Goal: Transaction & Acquisition: Purchase product/service

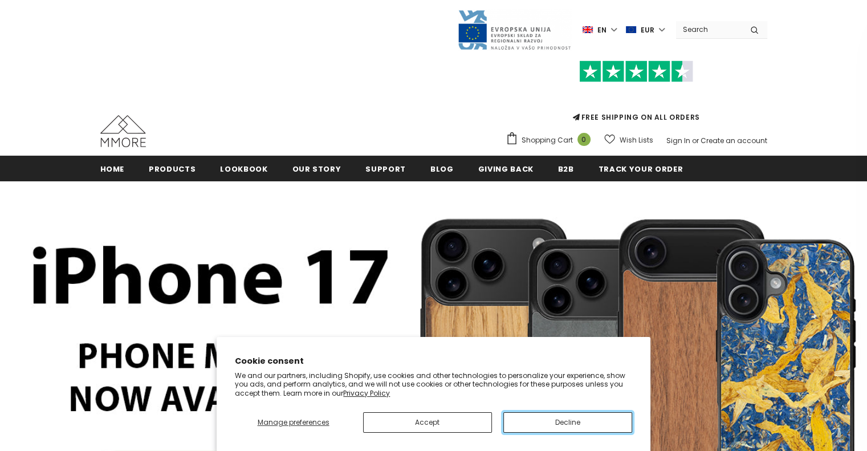
click at [556, 421] on button "Decline" at bounding box center [567, 422] width 129 height 21
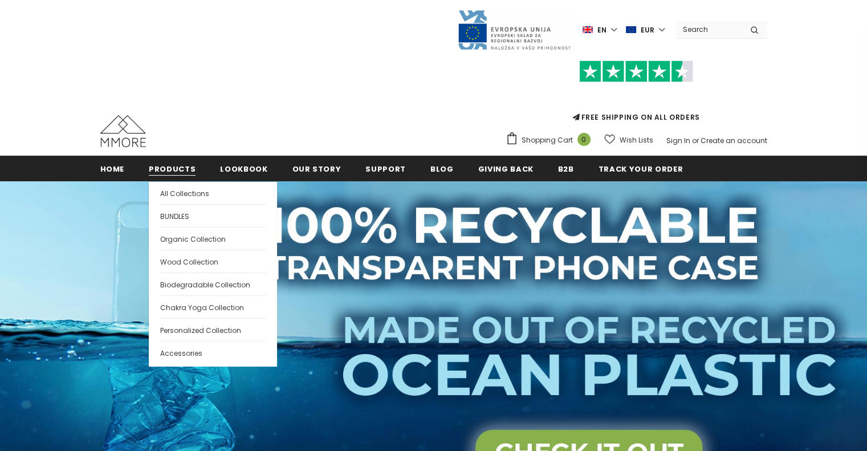
click at [180, 164] on span "Products" at bounding box center [172, 169] width 47 height 11
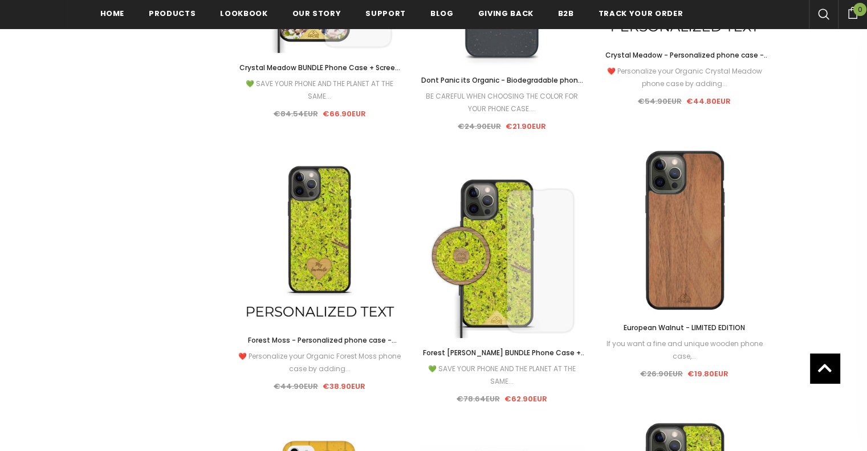
scroll to position [3654, 0]
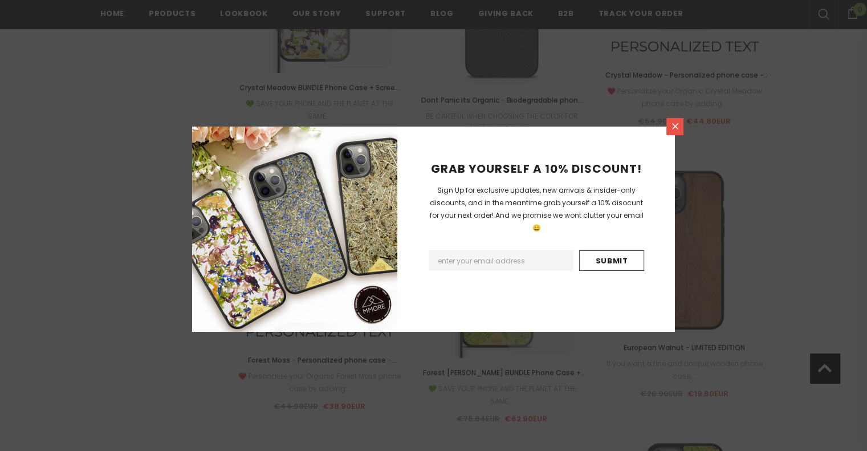
click at [681, 124] on link at bounding box center [674, 126] width 17 height 17
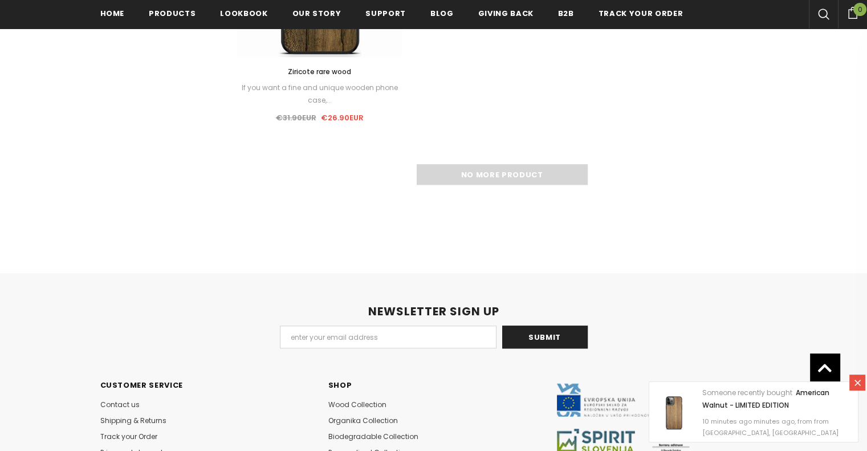
scroll to position [9551, 0]
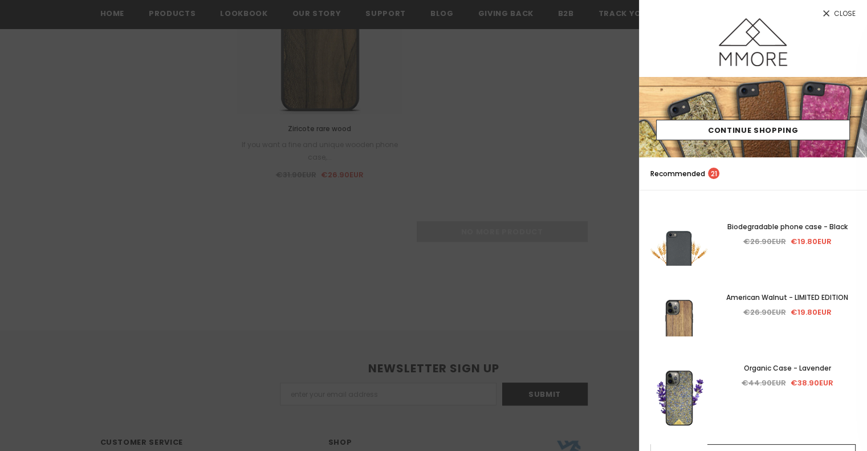
click at [841, 10] on span "Close" at bounding box center [845, 13] width 22 height 7
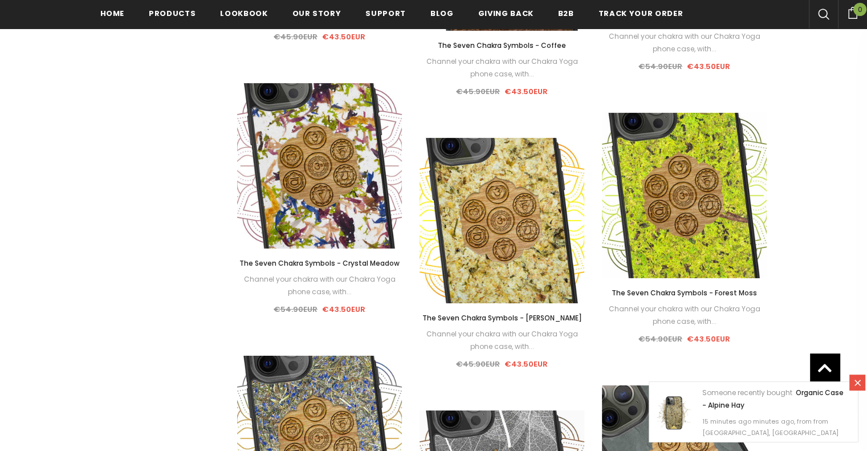
scroll to position [7898, 0]
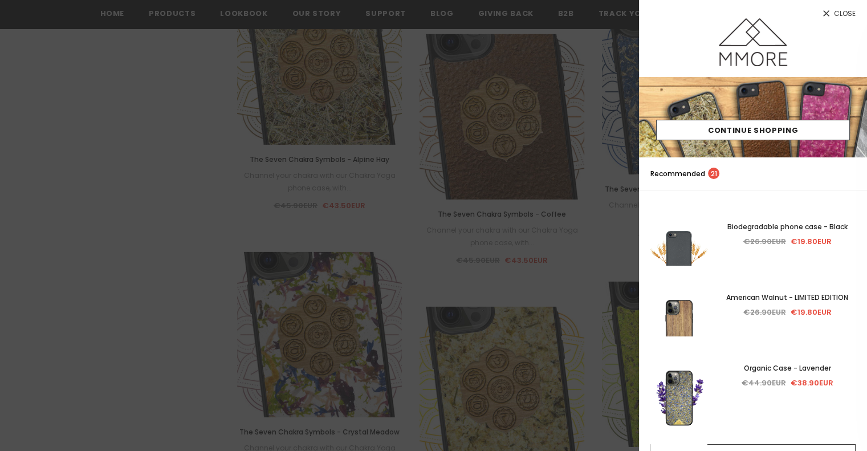
click at [828, 14] on icon at bounding box center [826, 14] width 10 height 10
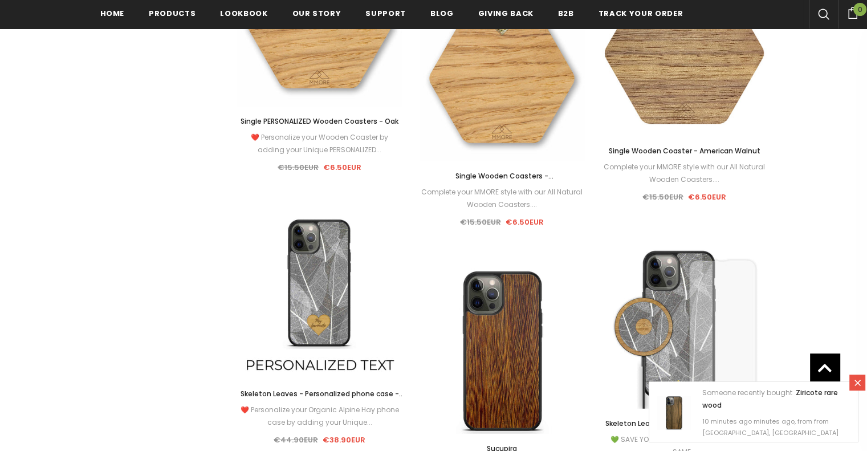
scroll to position [7044, 0]
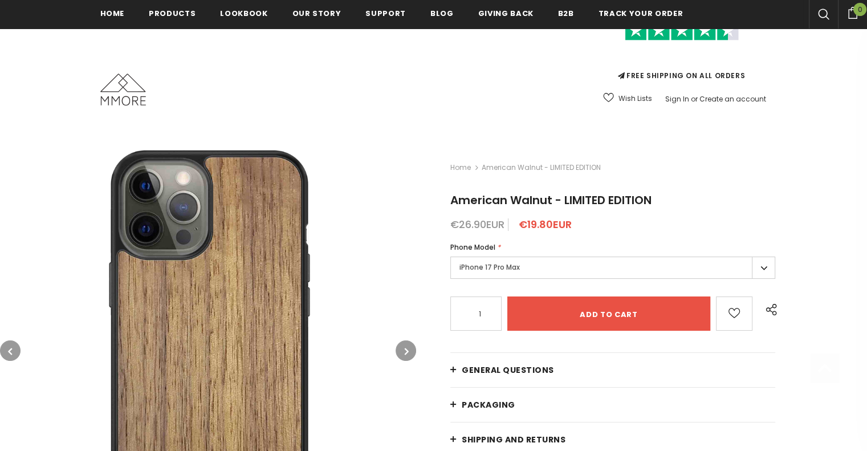
scroll to position [171, 0]
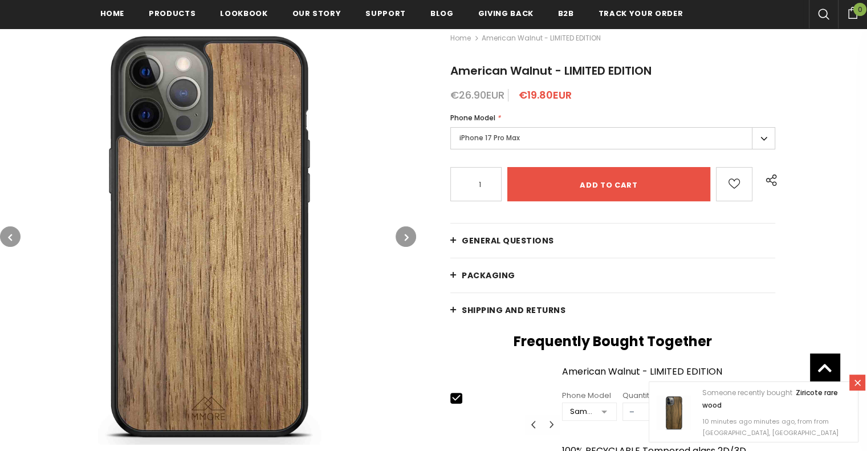
click at [761, 127] on label "iPhone 17 Pro Max" at bounding box center [612, 138] width 325 height 22
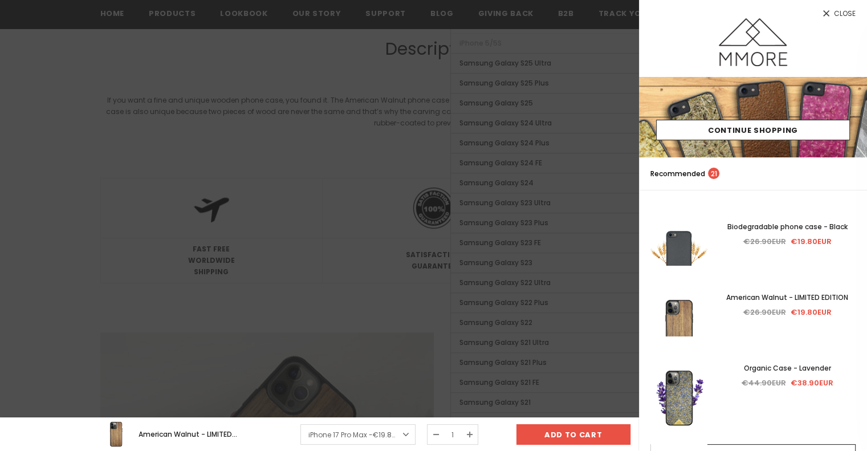
scroll to position [969, 0]
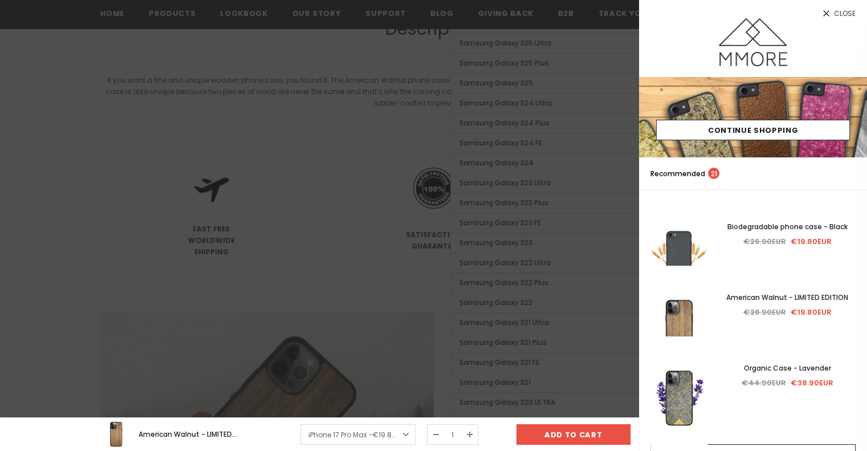
click at [846, 15] on span "Close" at bounding box center [845, 13] width 22 height 7
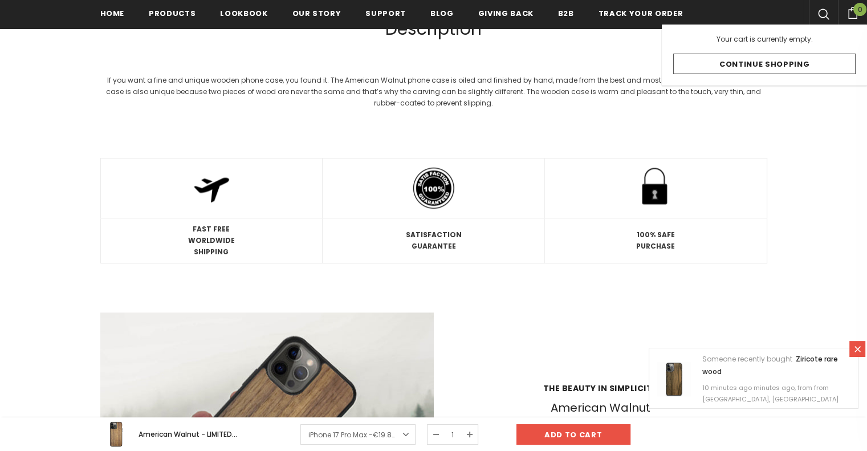
click at [857, 13] on span "0" at bounding box center [859, 9] width 13 height 13
click at [799, 191] on div at bounding box center [433, 327] width 867 height 2225
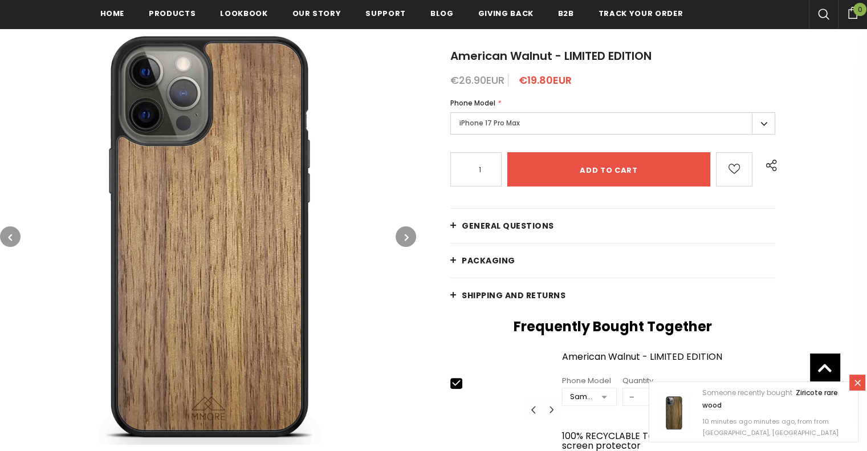
scroll to position [114, 0]
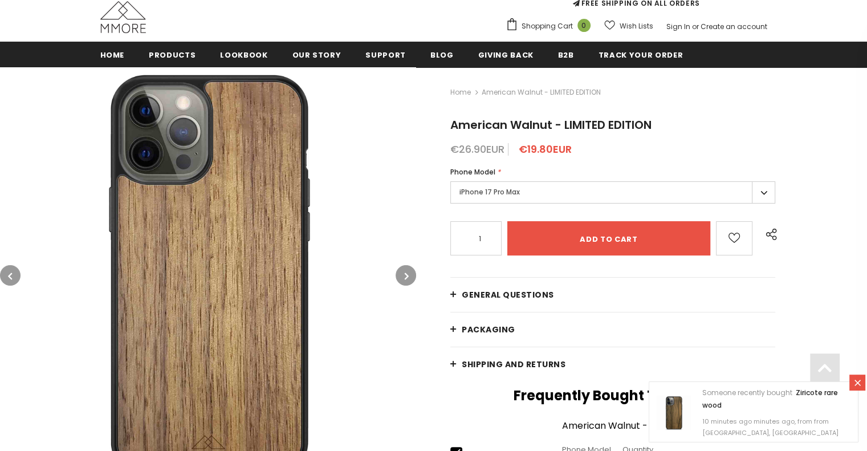
click at [599, 181] on label "iPhone 17 Pro Max" at bounding box center [612, 192] width 325 height 22
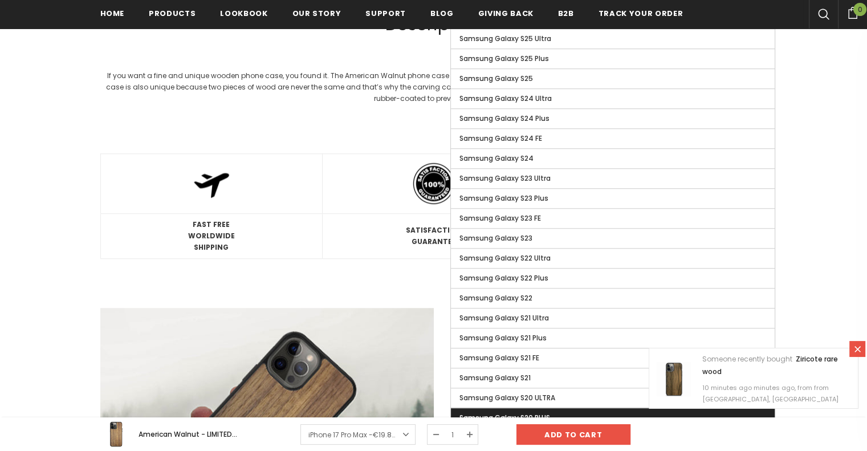
scroll to position [969, 0]
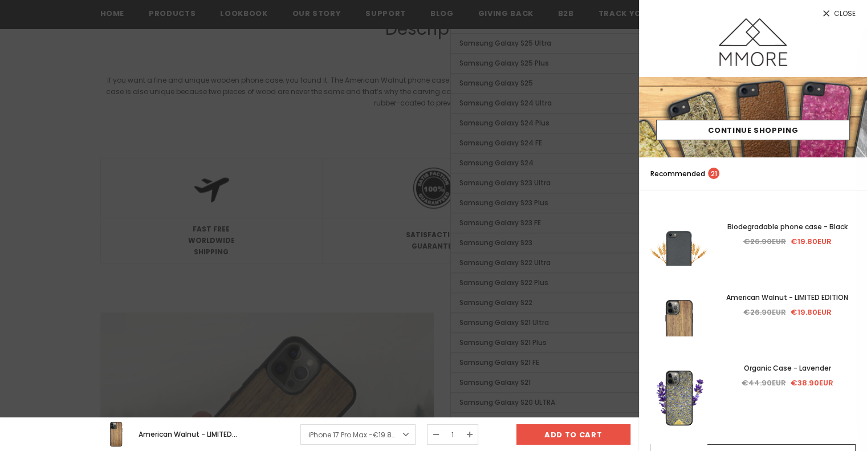
click at [321, 325] on div at bounding box center [433, 225] width 867 height 451
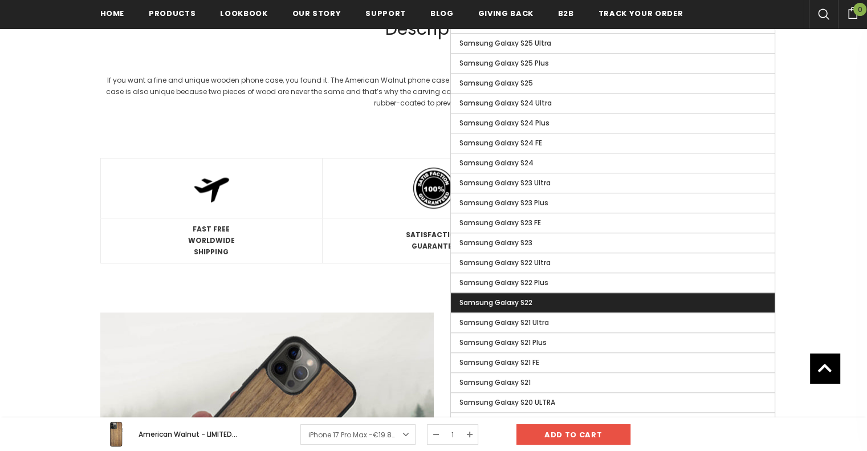
click at [570, 293] on label "Samsung Galaxy S22" at bounding box center [613, 302] width 324 height 19
click at [0, 0] on input "Samsung Galaxy S22" at bounding box center [0, 0] width 0 height 0
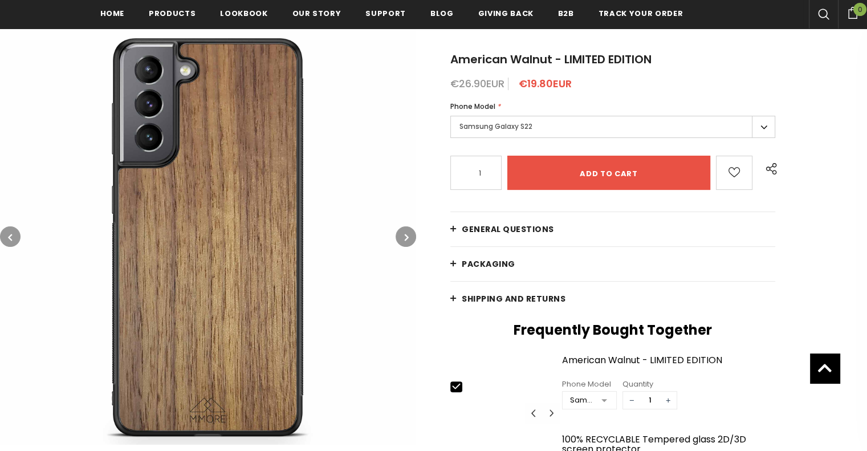
scroll to position [114, 0]
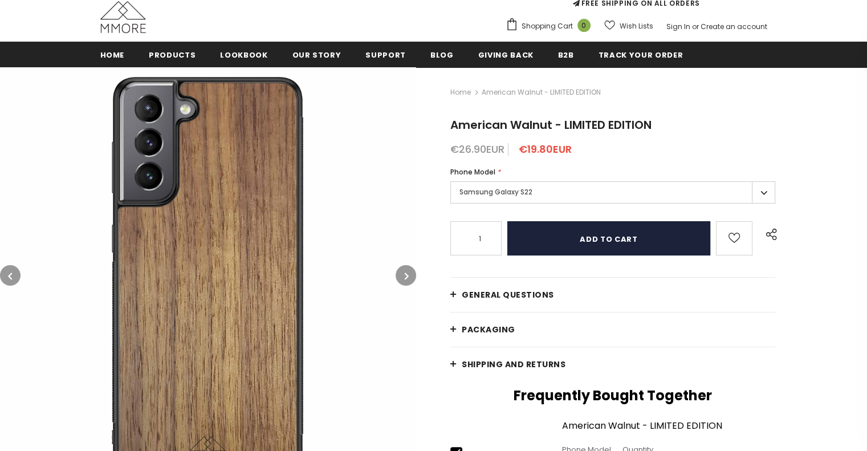
click at [554, 221] on input "Add to cart" at bounding box center [608, 238] width 203 height 34
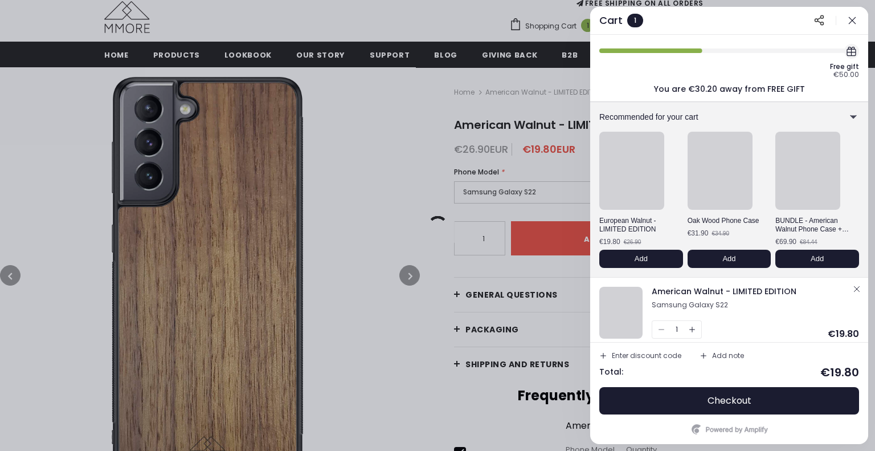
click at [854, 24] on icon "button" at bounding box center [852, 20] width 11 height 11
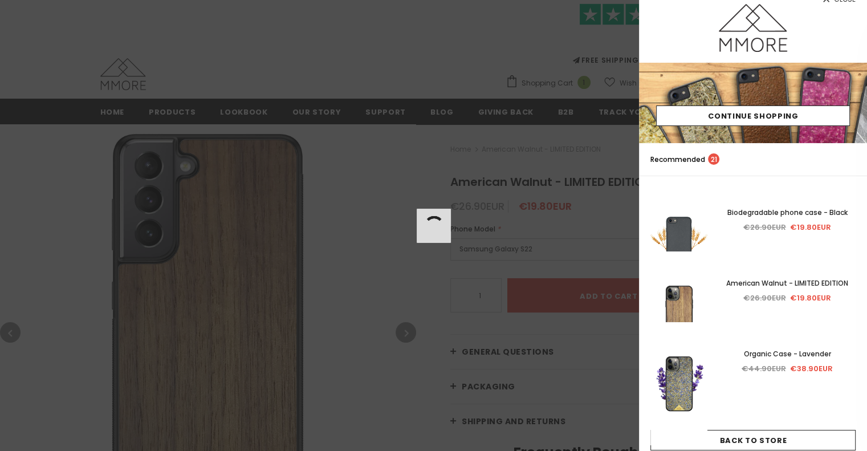
scroll to position [0, 0]
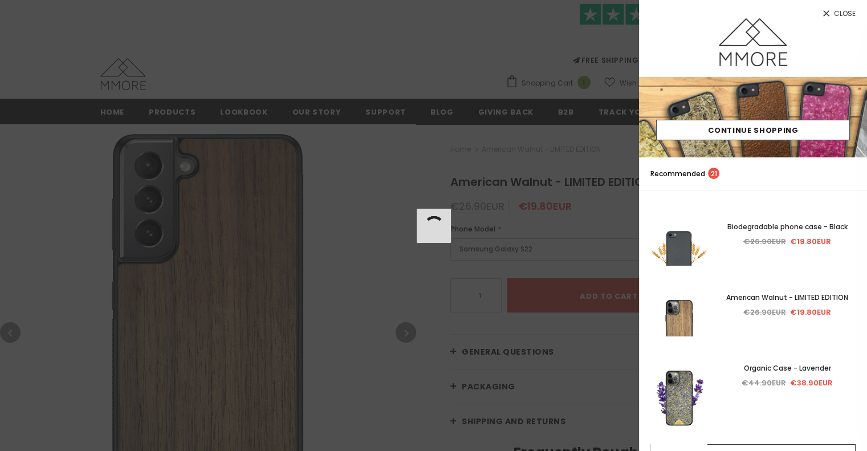
click at [824, 15] on icon at bounding box center [826, 13] width 6 height 6
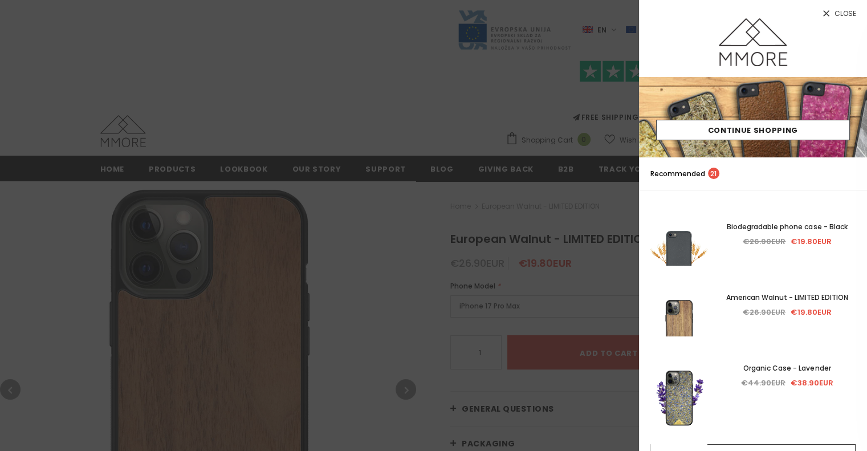
click at [386, 272] on div at bounding box center [433, 225] width 867 height 451
click at [389, 276] on div at bounding box center [433, 225] width 867 height 451
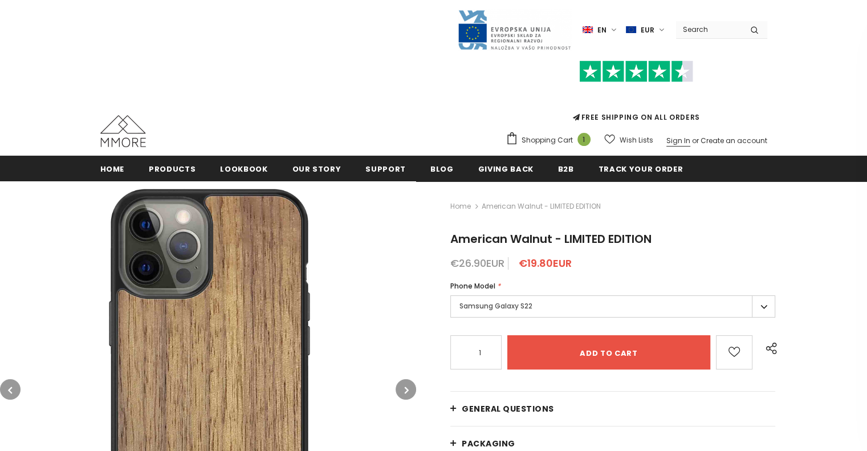
click at [675, 136] on link "Sign In" at bounding box center [678, 141] width 24 height 10
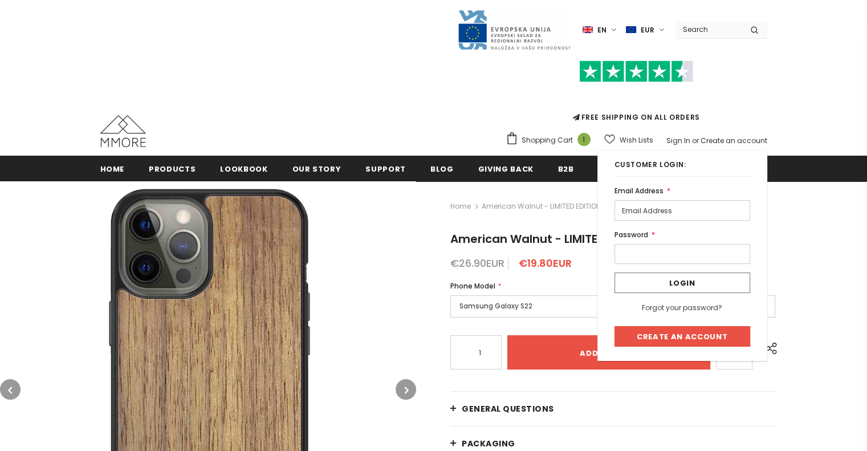
click at [655, 200] on input "email" at bounding box center [682, 210] width 136 height 21
type input "f.perissier@vensolair.fr"
click at [667, 303] on link "Forgot your password?" at bounding box center [682, 308] width 80 height 10
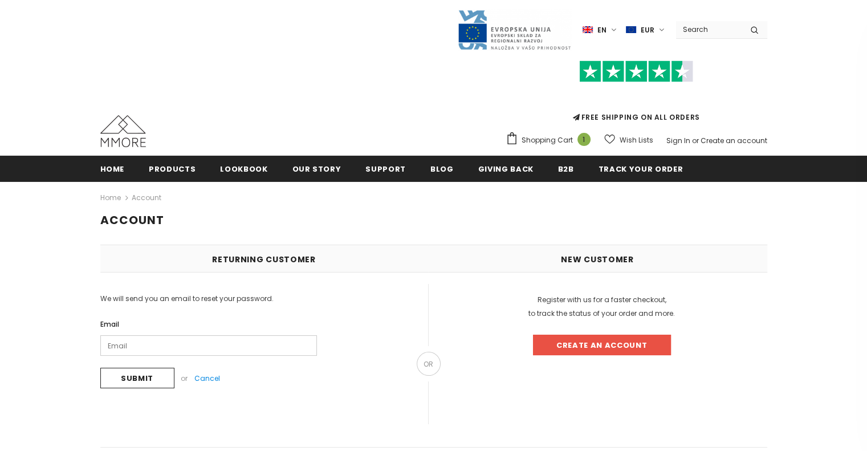
click at [160, 335] on input "Email" at bounding box center [208, 345] width 217 height 21
type input "[EMAIL_ADDRESS][DOMAIN_NAME]"
click at [123, 368] on input "Submit" at bounding box center [137, 378] width 74 height 21
click at [137, 368] on input "Submit" at bounding box center [137, 378] width 74 height 21
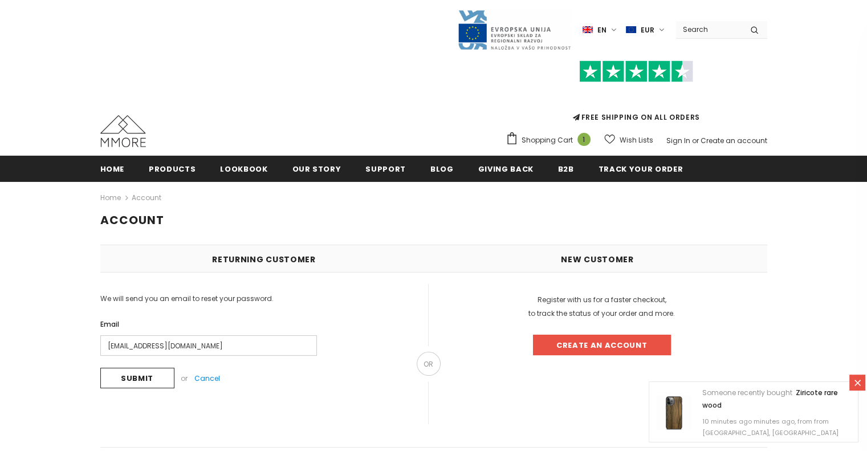
click at [200, 399] on div "Returning Customer We've sent you an email with a link to update your password.…" at bounding box center [433, 345] width 667 height 203
drag, startPoint x: 331, startPoint y: 364, endPoint x: 333, endPoint y: 398, distance: 34.3
click at [337, 399] on div "Returning Customer We've sent you an email with a link to update your password.…" at bounding box center [433, 345] width 667 height 203
click at [110, 164] on span "Home" at bounding box center [112, 169] width 25 height 11
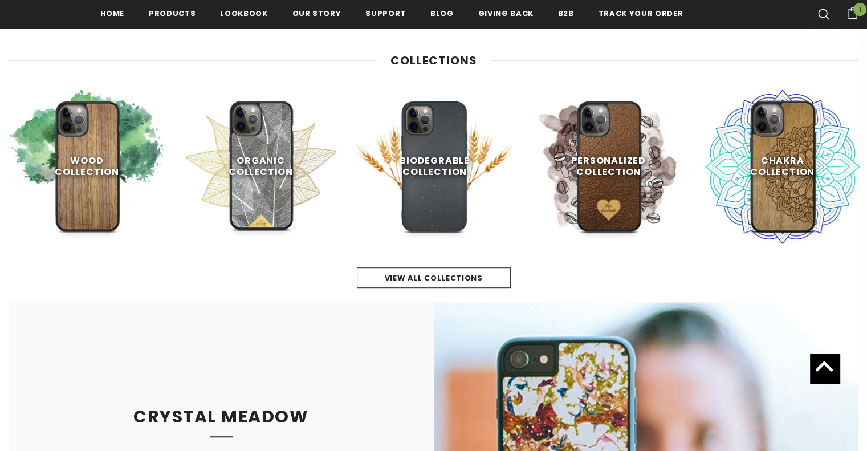
scroll to position [516, 0]
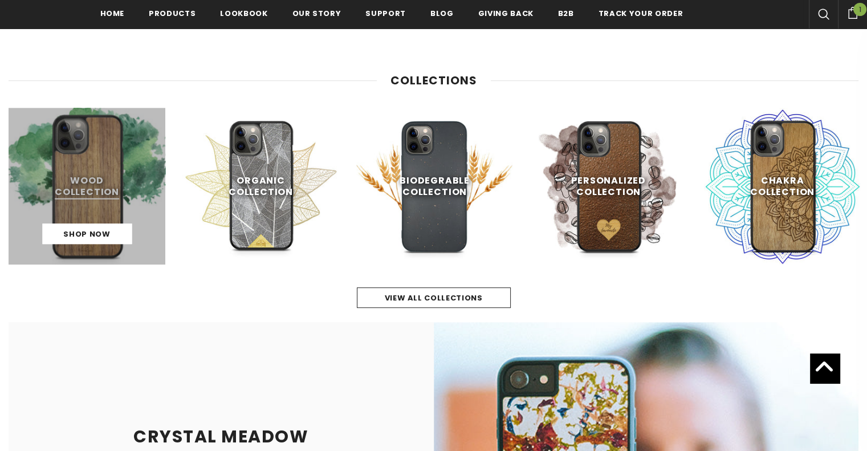
click at [89, 156] on link at bounding box center [87, 186] width 157 height 157
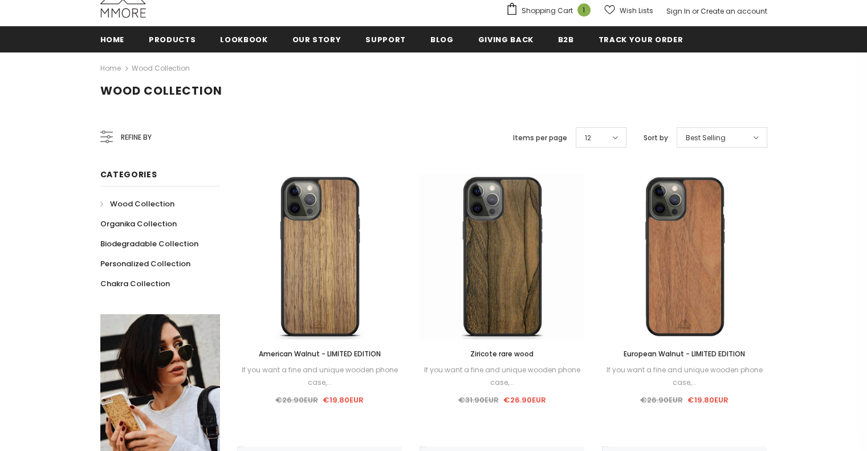
scroll to position [171, 0]
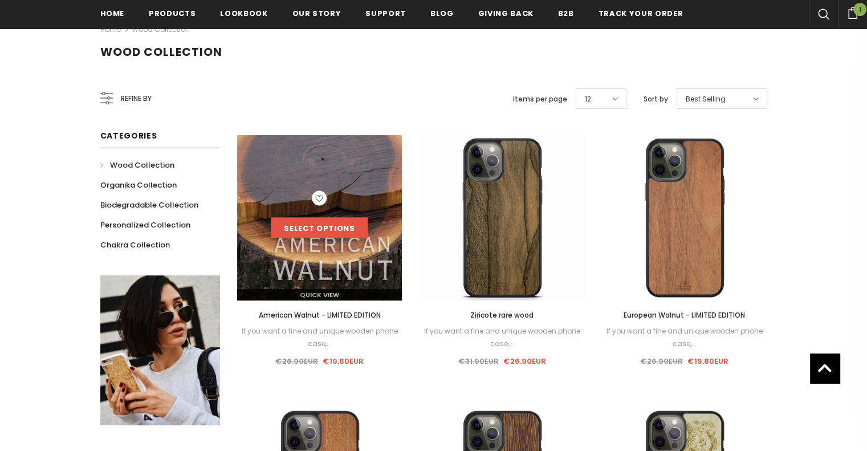
click at [316, 218] on link "Select options" at bounding box center [319, 228] width 97 height 21
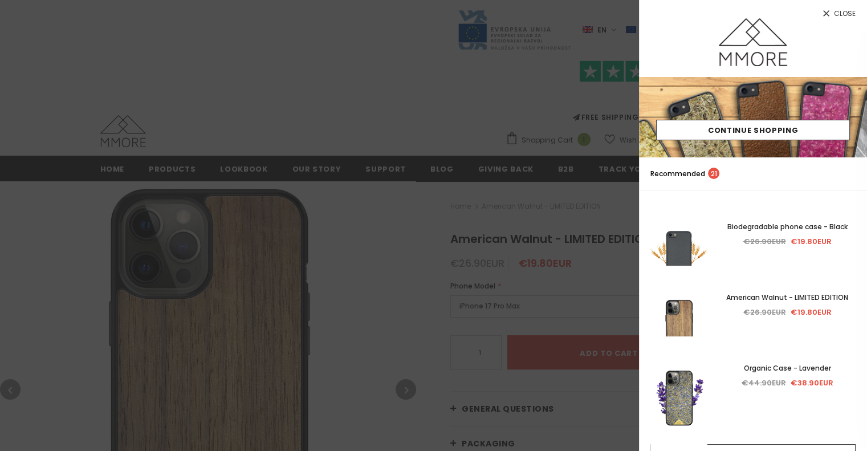
click at [836, 15] on span "Close" at bounding box center [845, 13] width 22 height 7
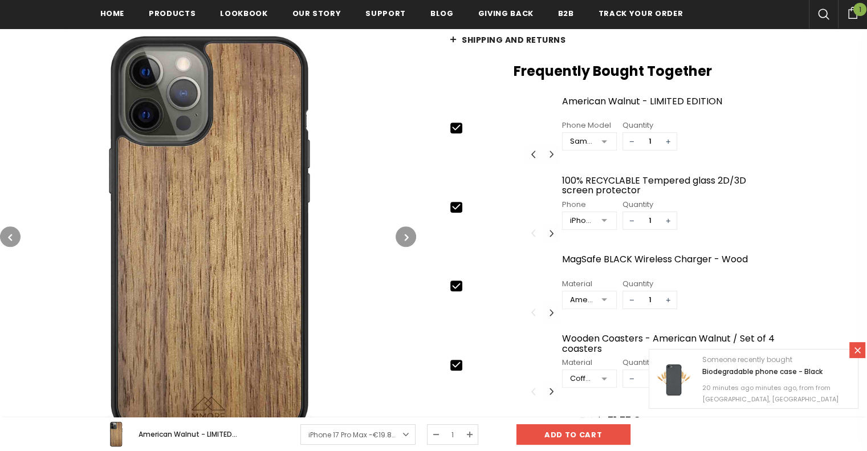
scroll to position [459, 0]
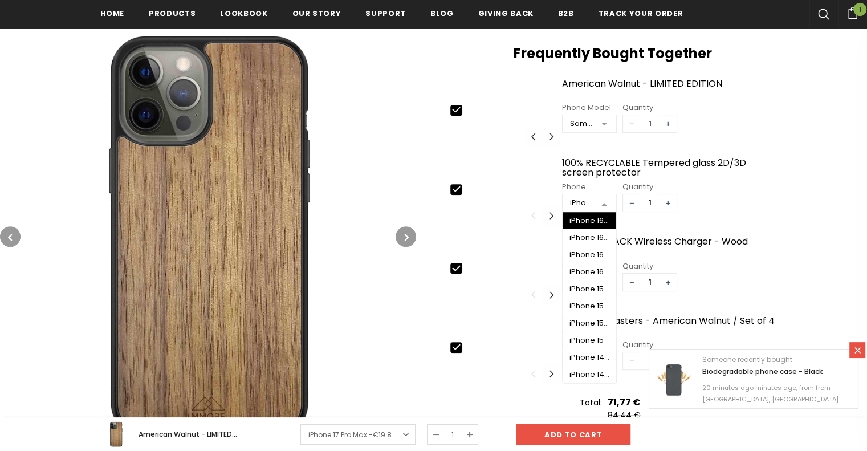
click at [602, 195] on div at bounding box center [604, 203] width 23 height 17
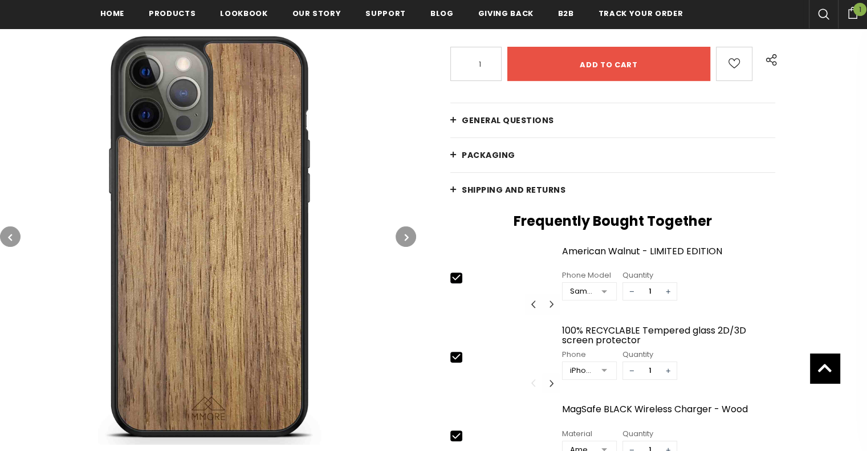
scroll to position [63, 0]
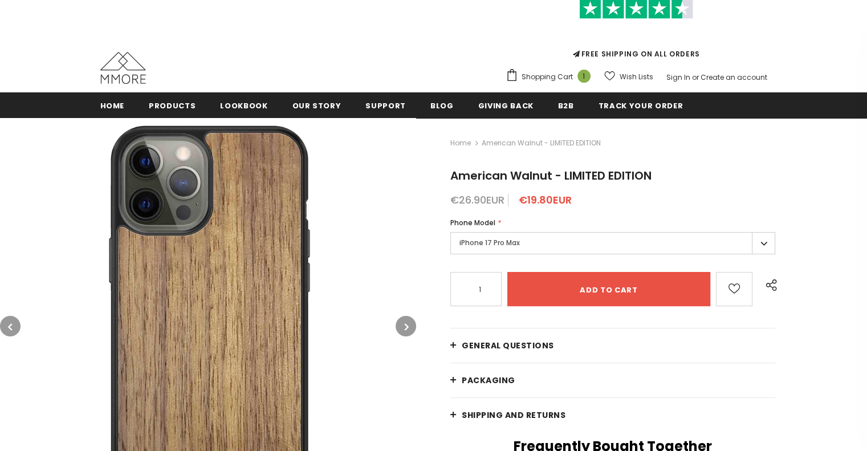
click at [590, 232] on label "iPhone 17 Pro Max" at bounding box center [612, 243] width 325 height 22
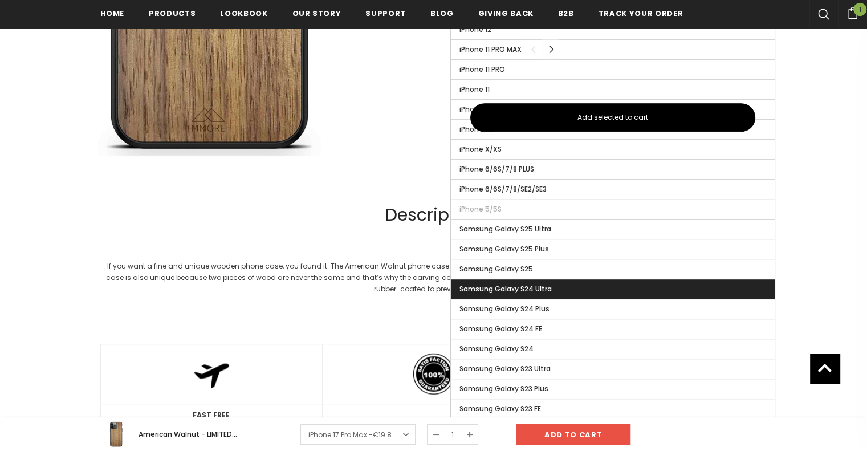
scroll to position [864, 0]
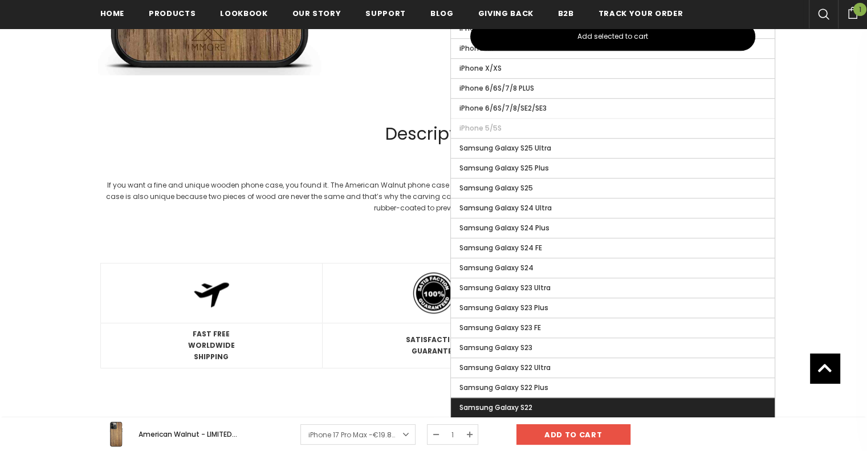
click at [542, 398] on label "Samsung Galaxy S22" at bounding box center [613, 407] width 324 height 19
click at [0, 0] on input "Samsung Galaxy S22" at bounding box center [0, 0] width 0 height 0
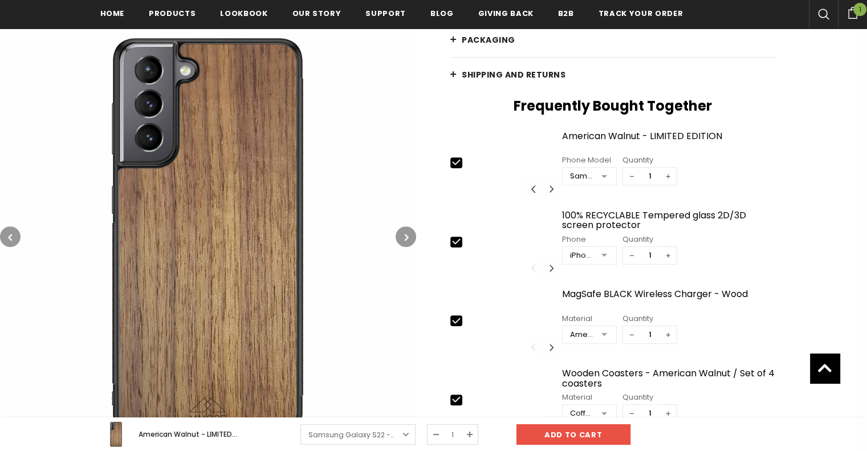
scroll to position [408, 0]
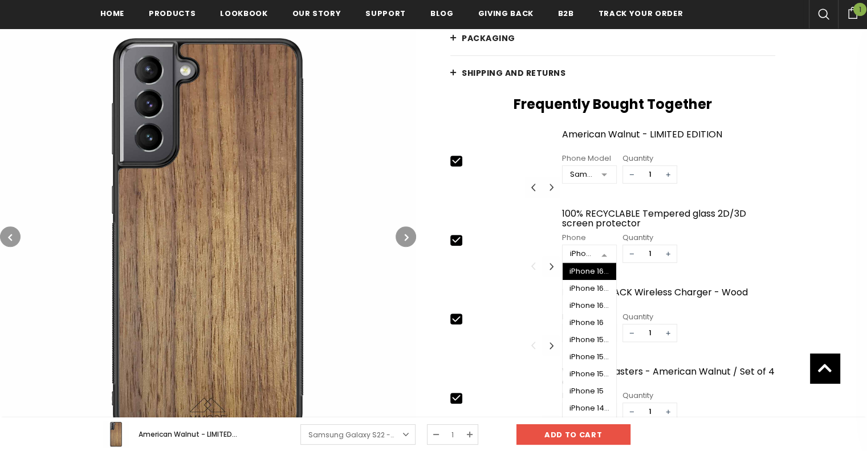
click at [602, 246] on div at bounding box center [604, 254] width 23 height 17
click at [593, 318] on div "Samsung Galaxy S8 Plus" at bounding box center [589, 322] width 40 height 9
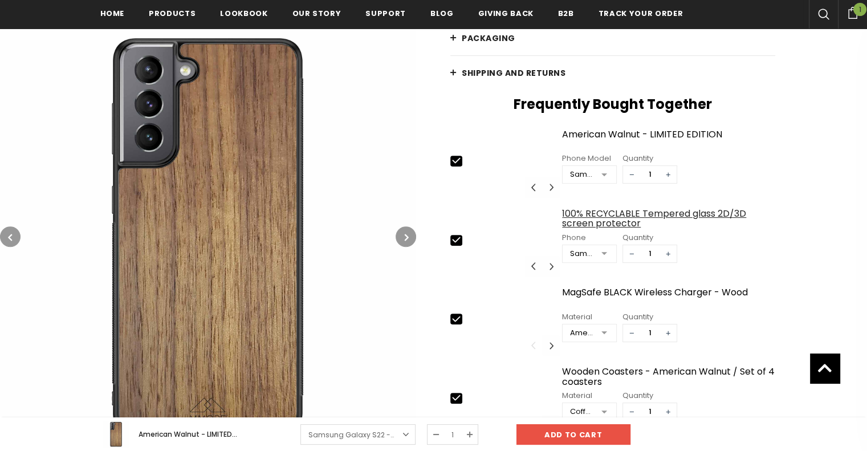
click at [606, 209] on div "100% RECYCLABLE Tempered glass 2D/3D screen protector" at bounding box center [668, 219] width 213 height 20
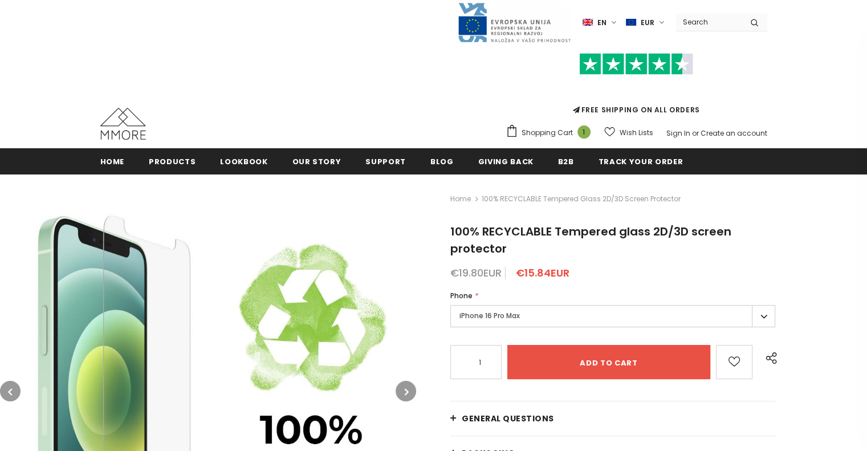
scroll to position [114, 0]
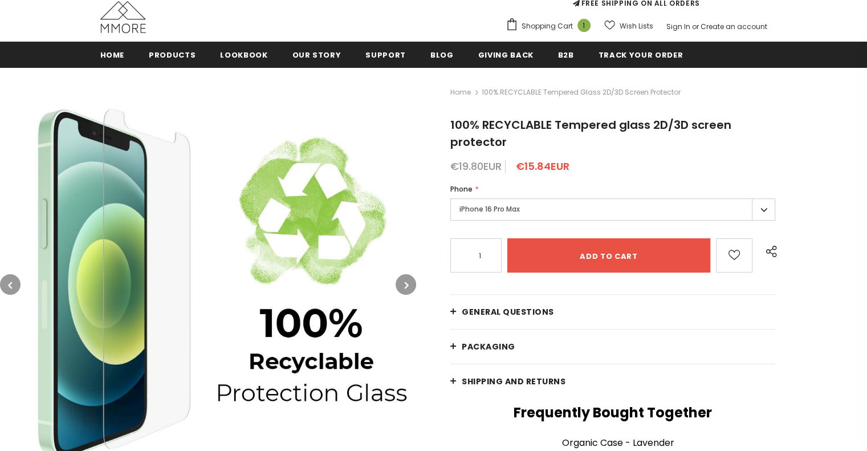
click at [508, 198] on label "iPhone 16 Pro Max" at bounding box center [612, 209] width 325 height 22
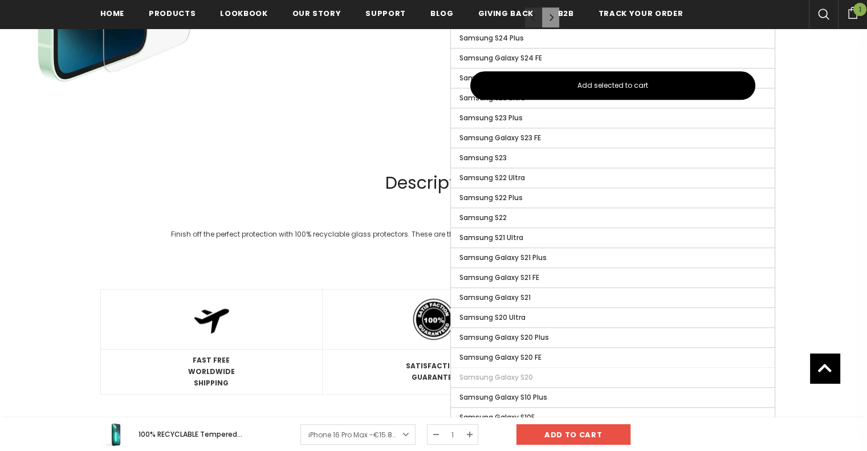
scroll to position [912, 0]
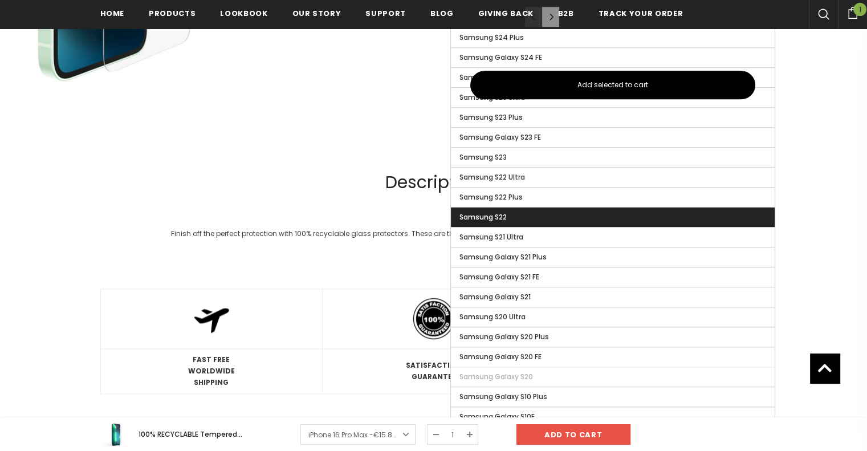
click at [606, 207] on label "Samsung S22" at bounding box center [613, 216] width 324 height 19
click at [0, 0] on input "Samsung S22" at bounding box center [0, 0] width 0 height 0
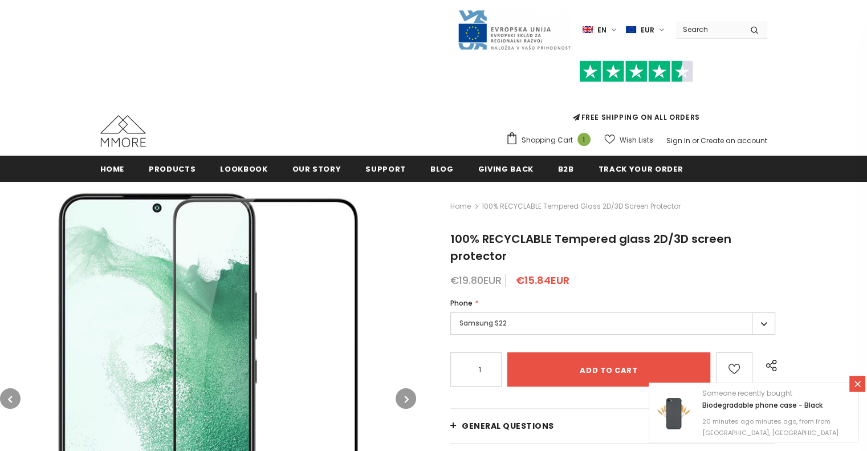
click at [467, 199] on link "Home" at bounding box center [460, 206] width 21 height 14
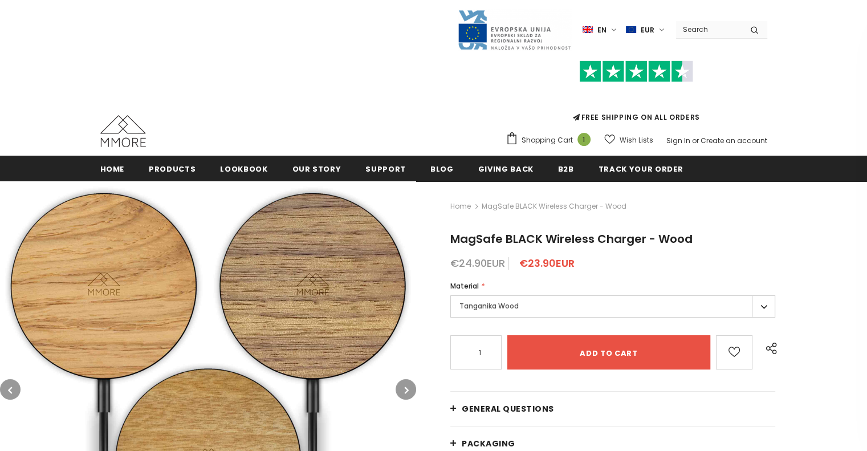
type input "0"
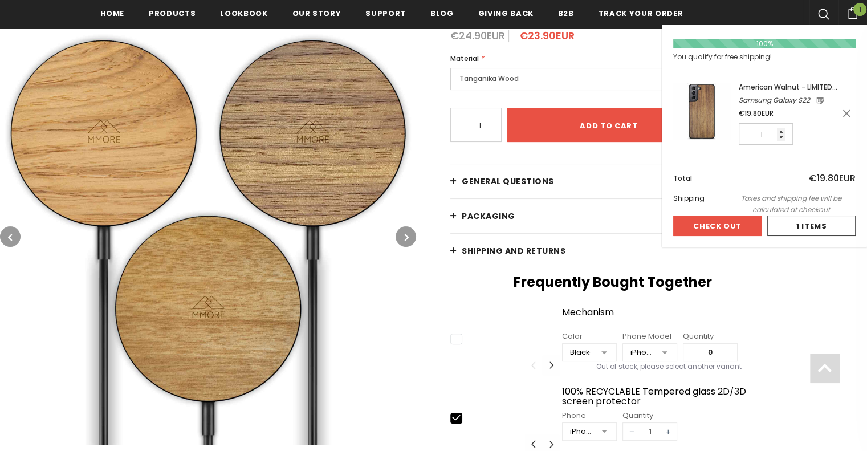
scroll to position [231, 0]
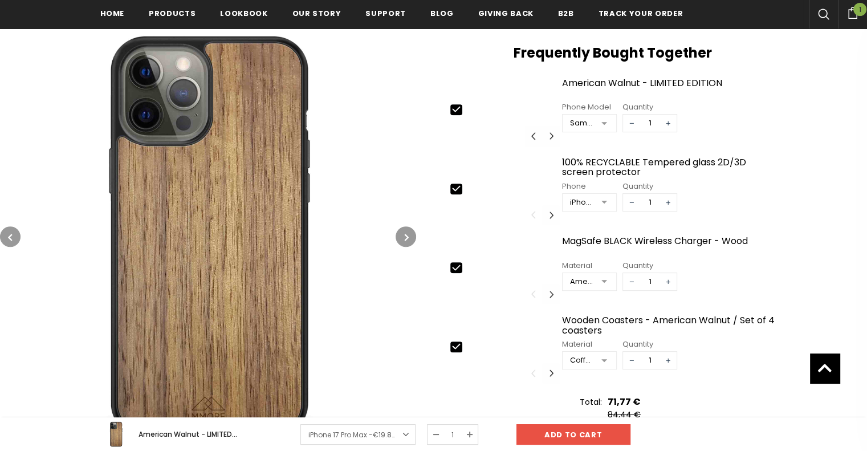
scroll to position [459, 0]
click at [401, 235] on button "button" at bounding box center [405, 236] width 21 height 21
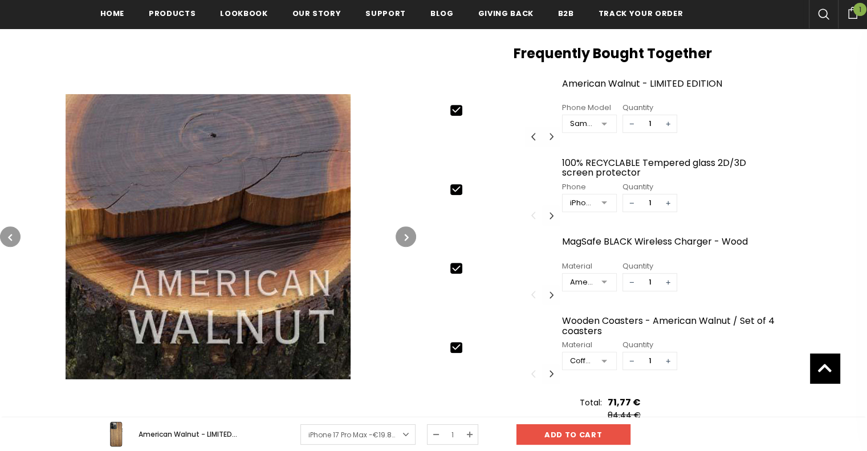
click at [401, 235] on button "button" at bounding box center [405, 236] width 21 height 21
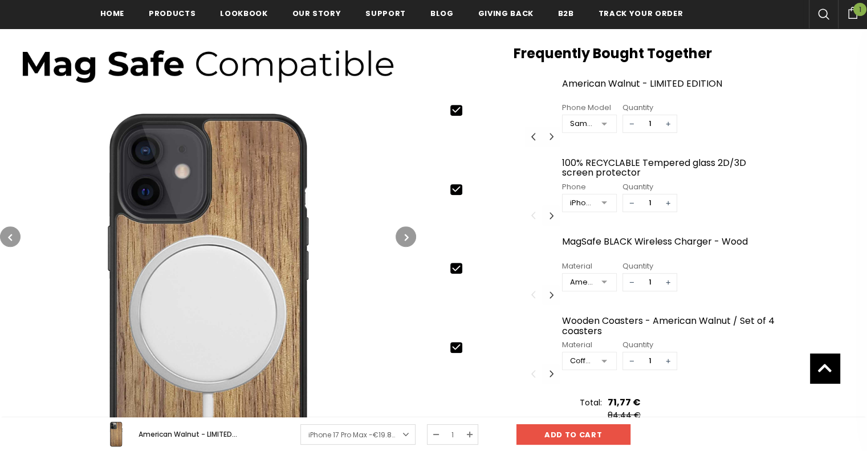
click at [401, 235] on button "button" at bounding box center [405, 236] width 21 height 21
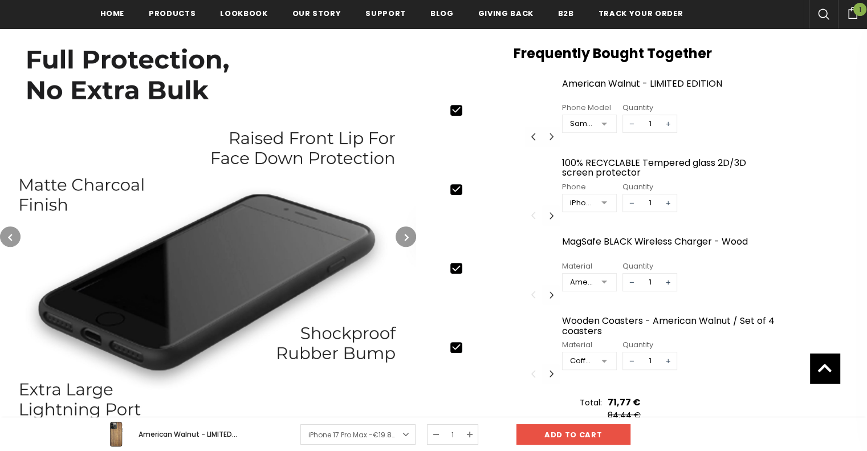
click at [401, 235] on button "button" at bounding box center [405, 236] width 21 height 21
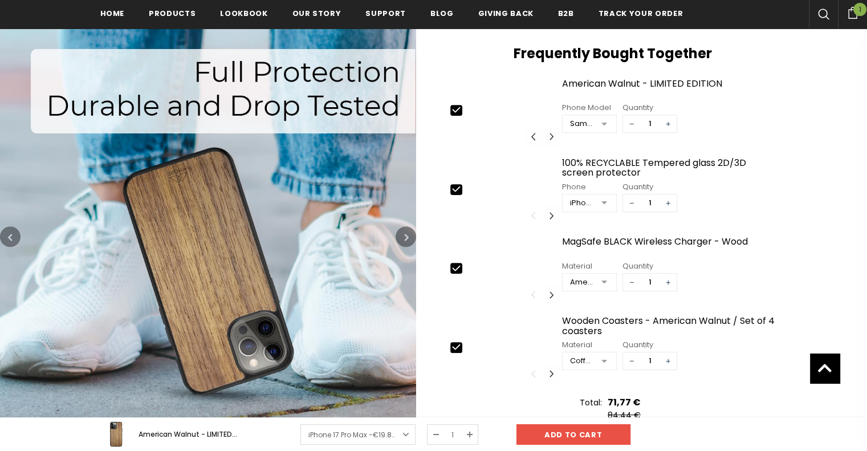
click at [401, 235] on button "button" at bounding box center [405, 236] width 21 height 21
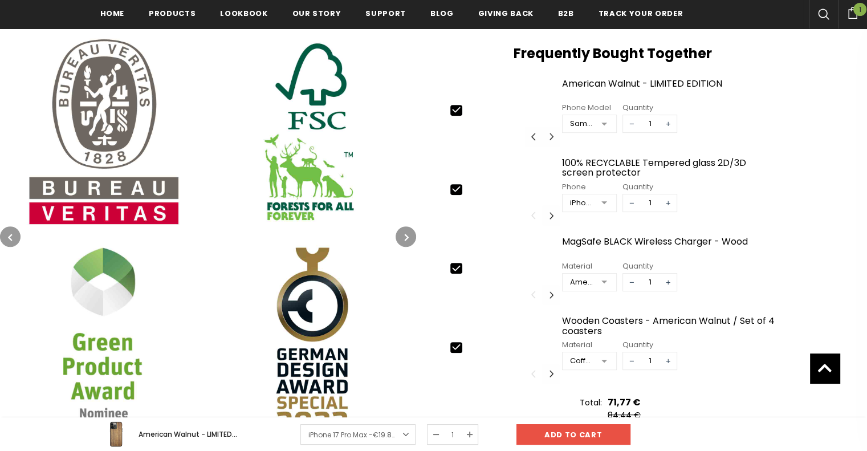
click at [401, 235] on button "button" at bounding box center [405, 236] width 21 height 21
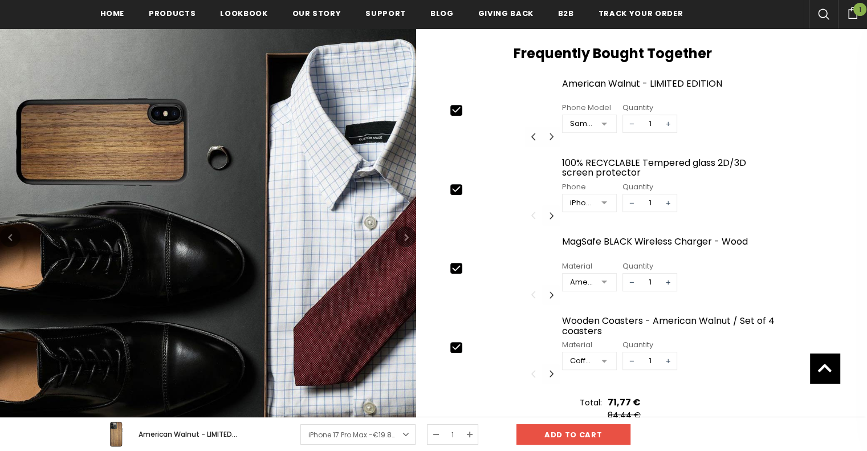
click at [401, 235] on button "button" at bounding box center [405, 236] width 21 height 21
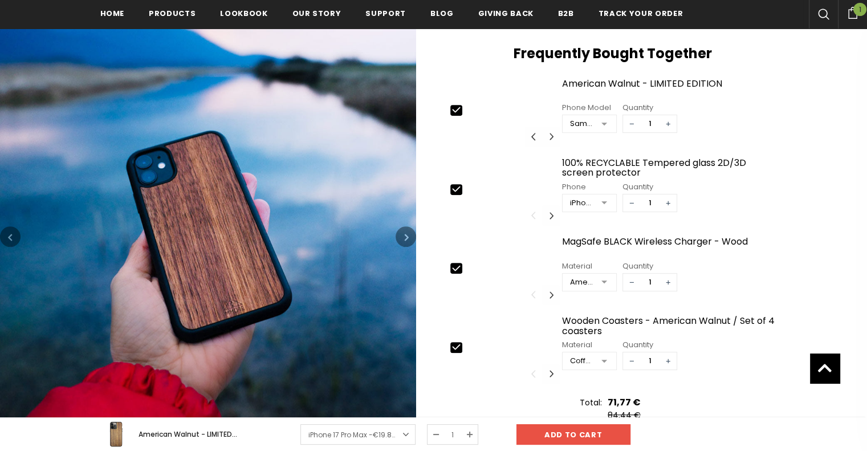
click at [401, 235] on button "button" at bounding box center [405, 236] width 21 height 21
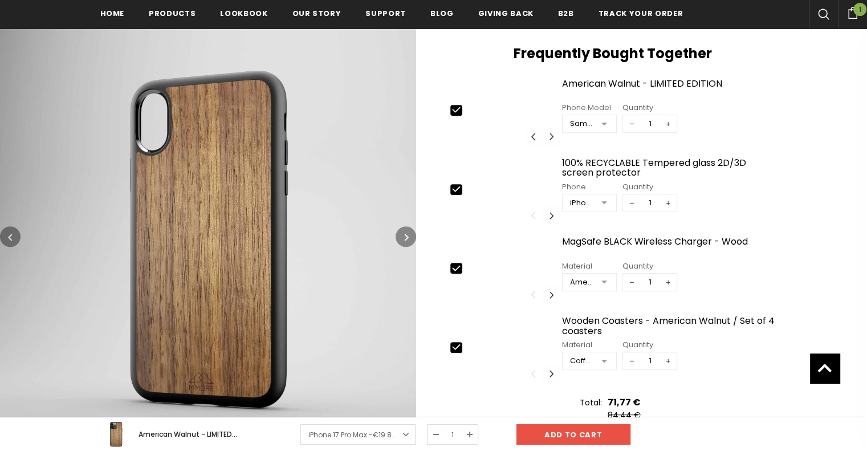
click at [401, 235] on button "button" at bounding box center [405, 236] width 21 height 21
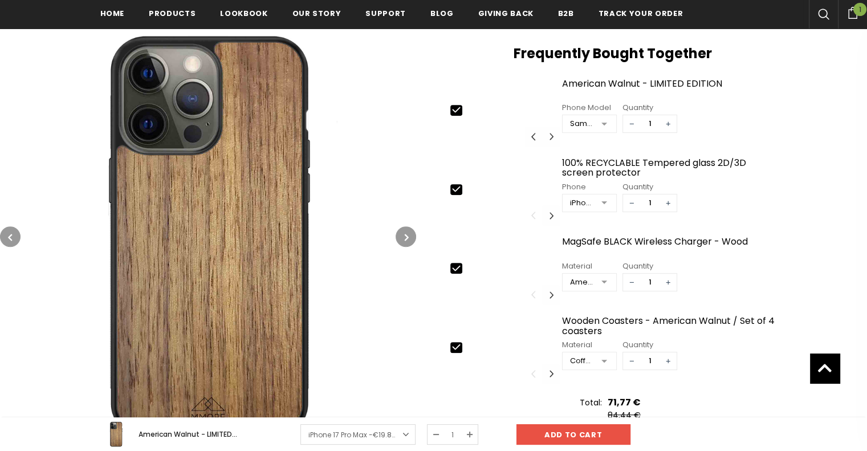
click at [401, 235] on button "button" at bounding box center [405, 236] width 21 height 21
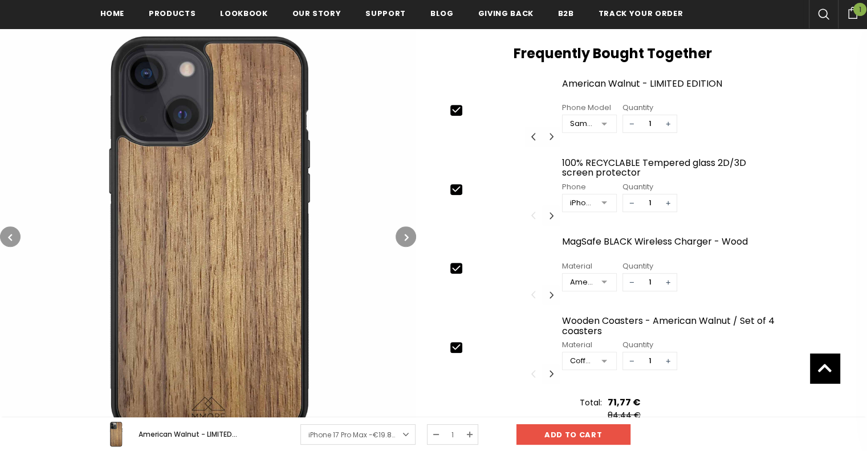
click at [401, 235] on button "button" at bounding box center [405, 236] width 21 height 21
click at [399, 234] on button "button" at bounding box center [405, 236] width 21 height 21
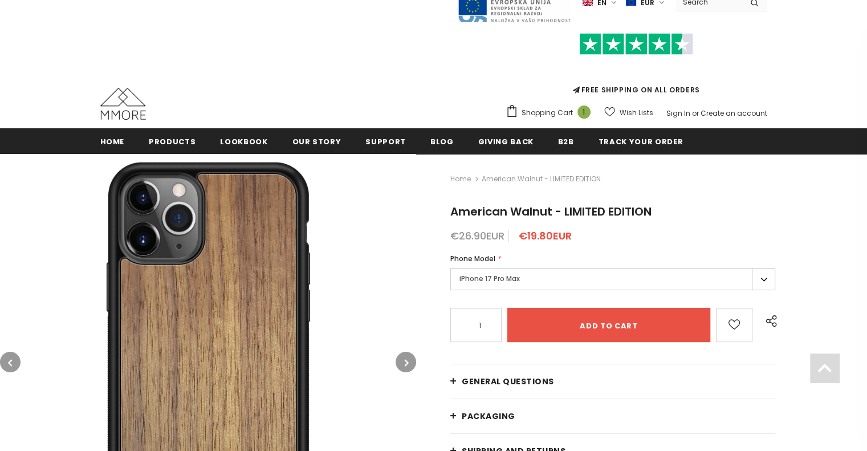
scroll to position [0, 0]
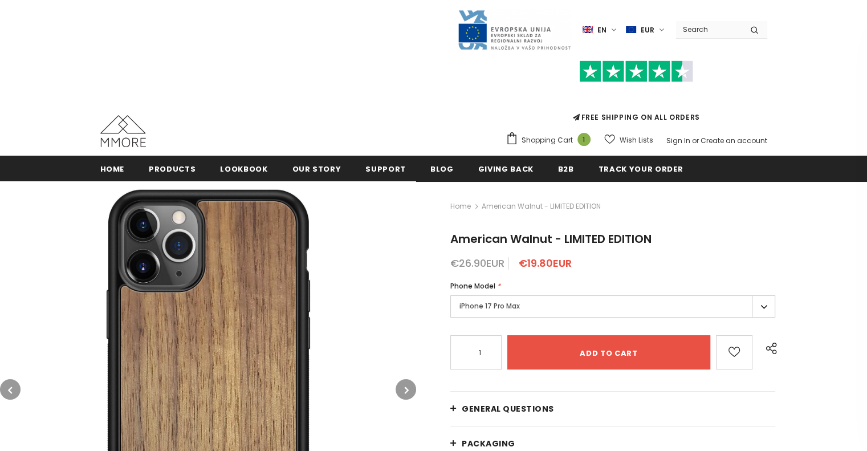
click at [709, 21] on input "Search Site" at bounding box center [709, 29] width 66 height 17
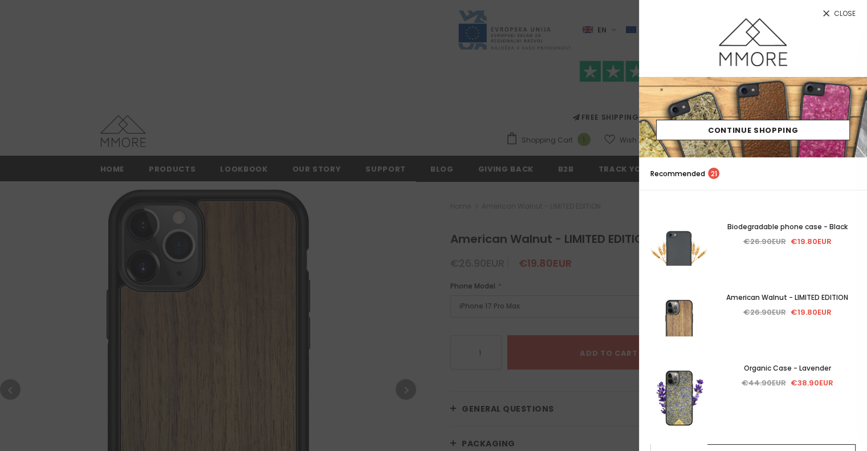
type input "glass"
click at [741, 21] on button "submit" at bounding box center [754, 29] width 26 height 17
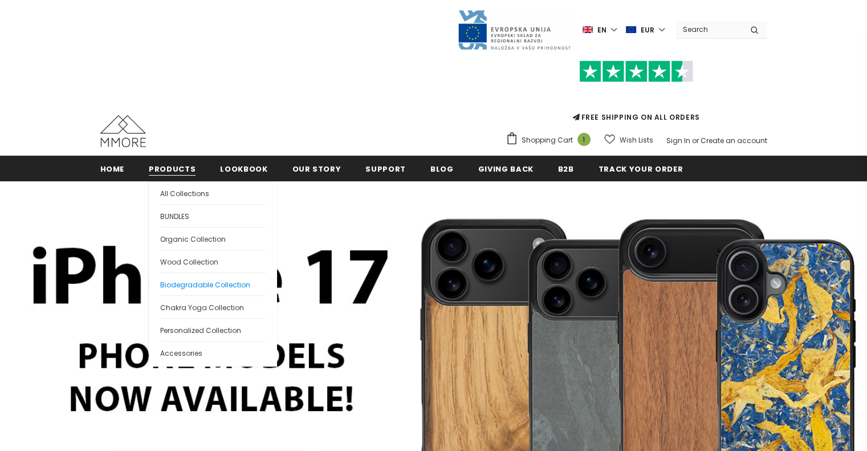
click at [170, 280] on span "Biodegradable Collection" at bounding box center [205, 285] width 90 height 10
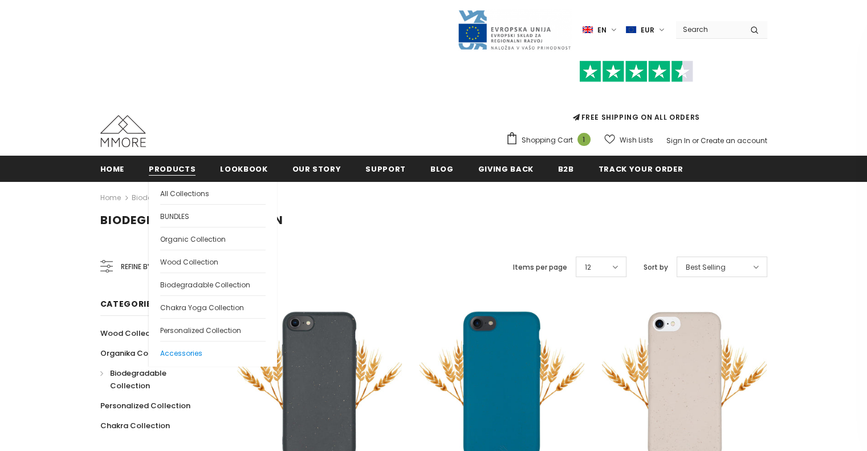
click at [187, 348] on span "Accessories" at bounding box center [181, 353] width 42 height 10
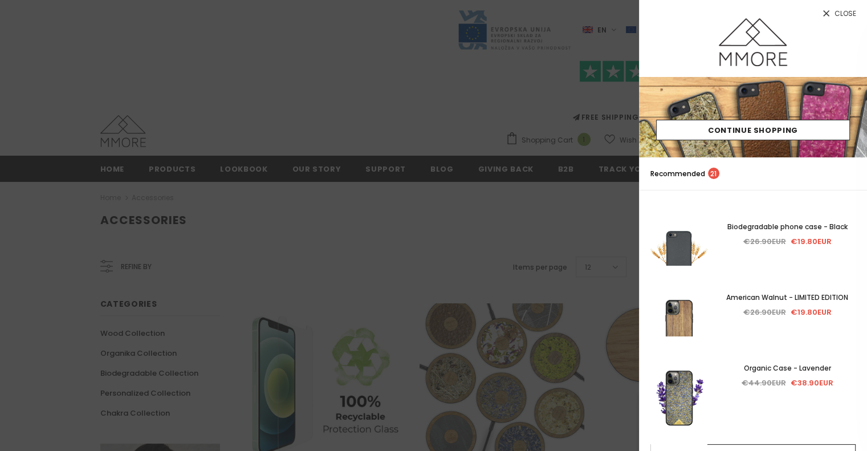
click at [831, 15] on link "Close" at bounding box center [753, 9] width 228 height 18
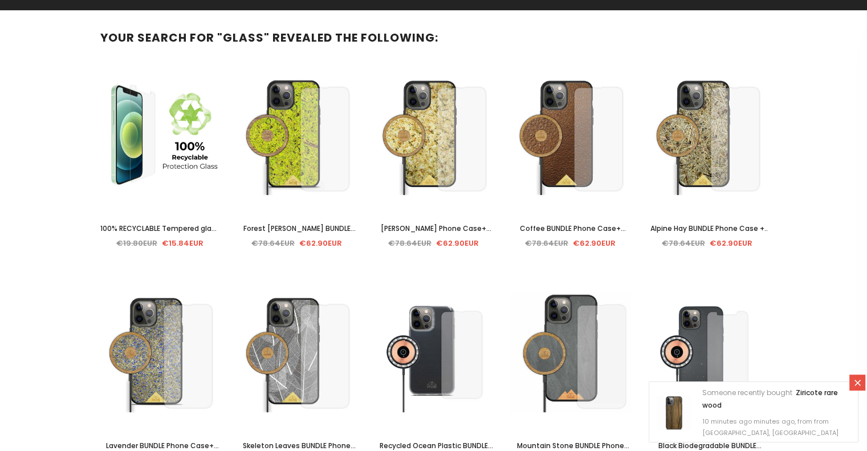
scroll to position [345, 0]
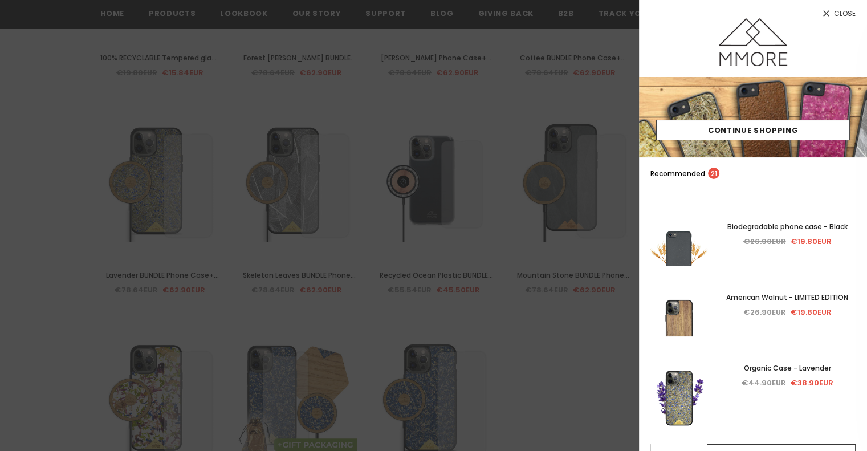
click at [844, 13] on span "Close" at bounding box center [845, 13] width 22 height 7
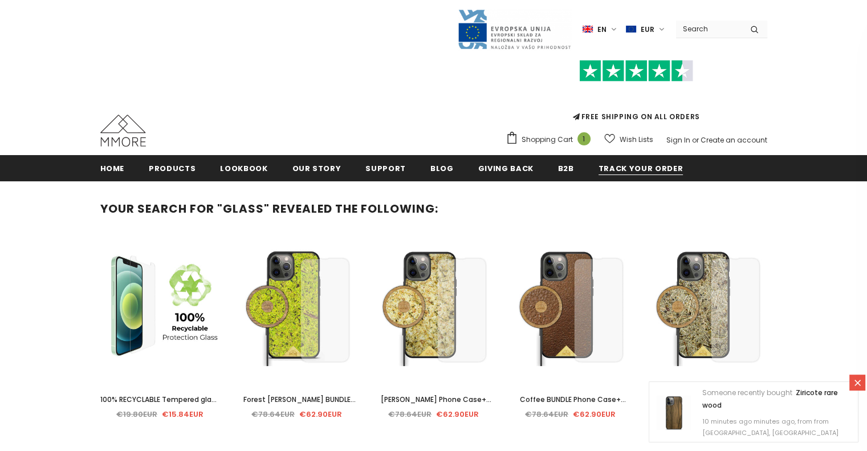
scroll to position [0, 0]
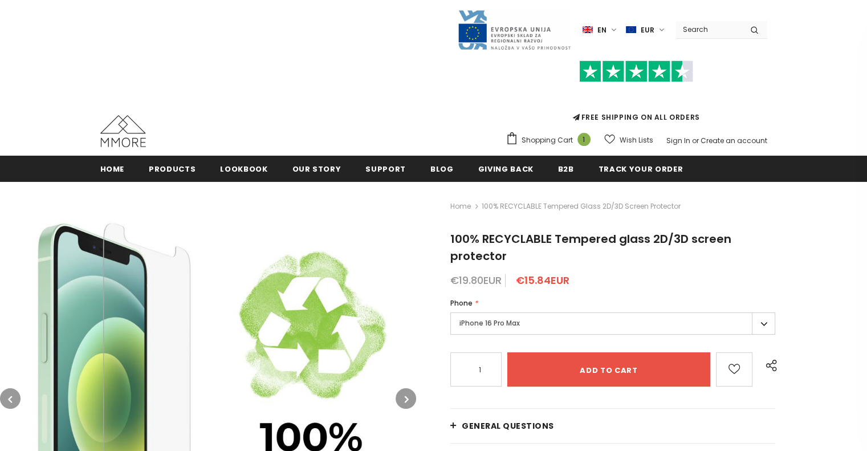
click at [568, 312] on label "iPhone 16 Pro Max" at bounding box center [612, 323] width 325 height 22
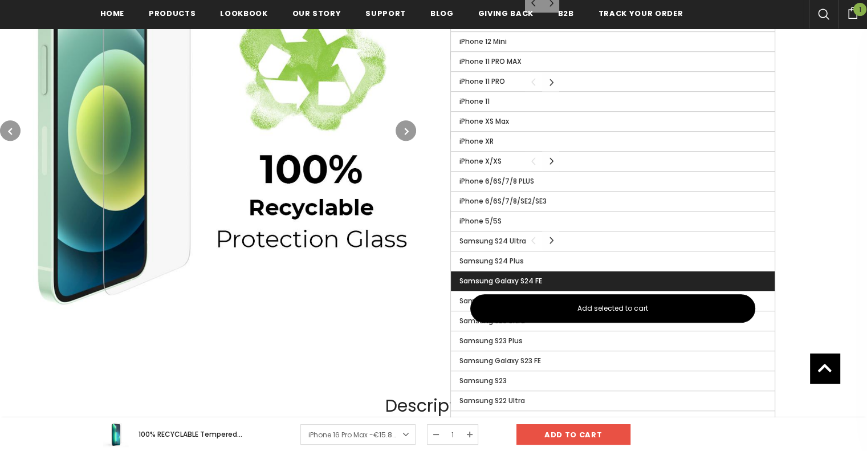
scroll to position [801, 0]
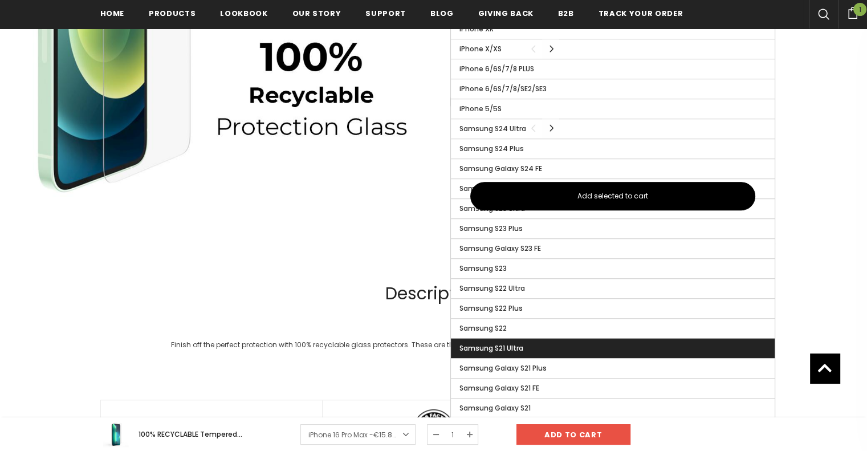
click at [552, 338] on li "Samsung S21 Ultra" at bounding box center [613, 348] width 324 height 20
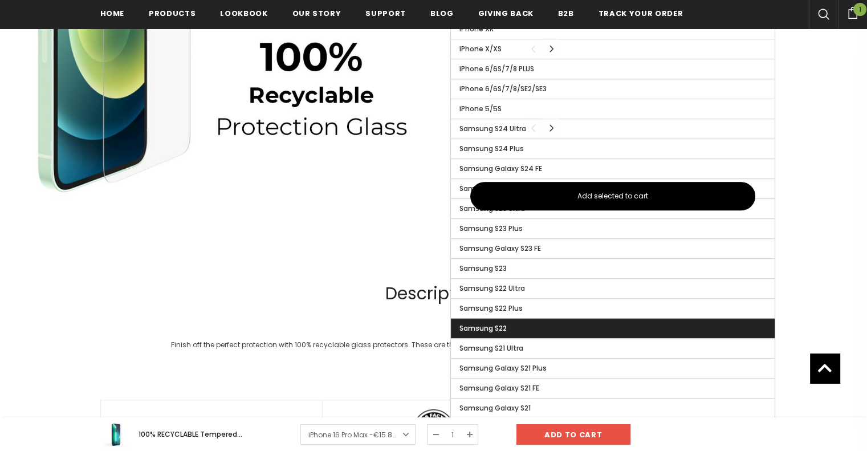
click at [544, 319] on label "Samsung S22" at bounding box center [613, 328] width 324 height 19
click at [0, 0] on input "Samsung S22" at bounding box center [0, 0] width 0 height 0
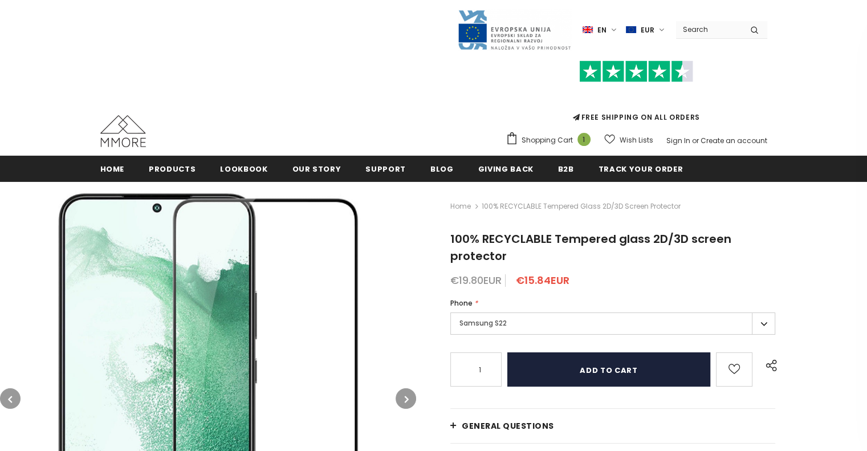
click at [621, 352] on input "Add to cart" at bounding box center [608, 369] width 203 height 34
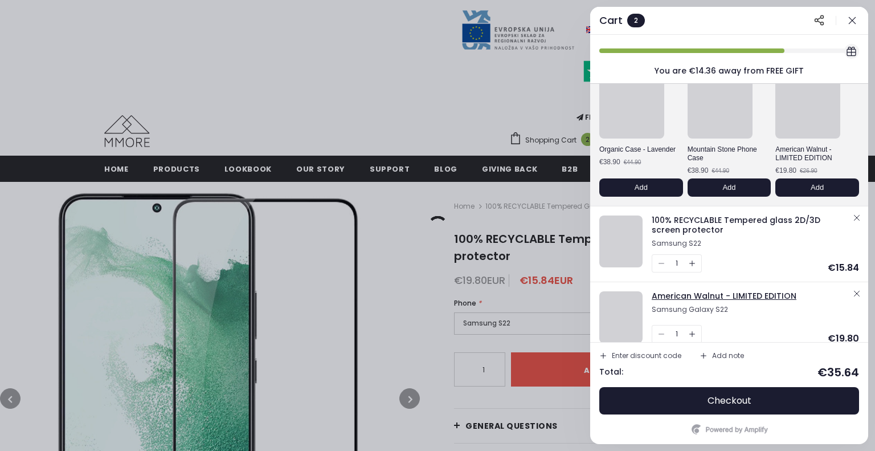
scroll to position [81, 0]
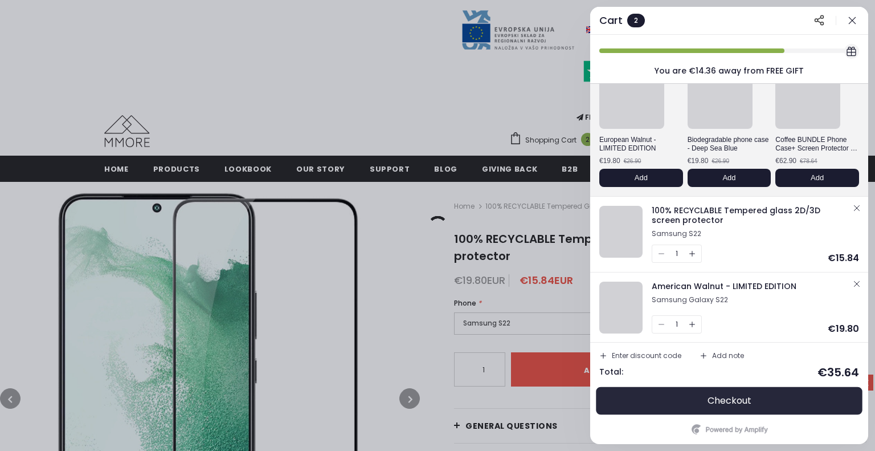
click at [743, 396] on span "Checkout" at bounding box center [730, 400] width 44 height 11
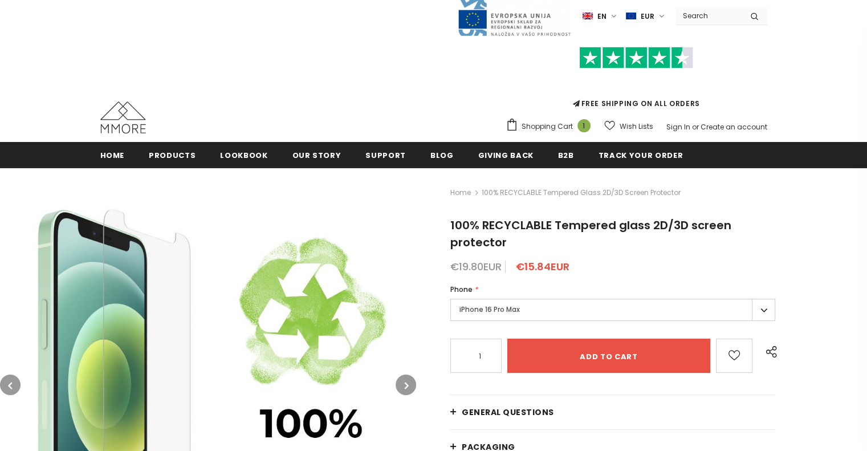
scroll to position [114, 0]
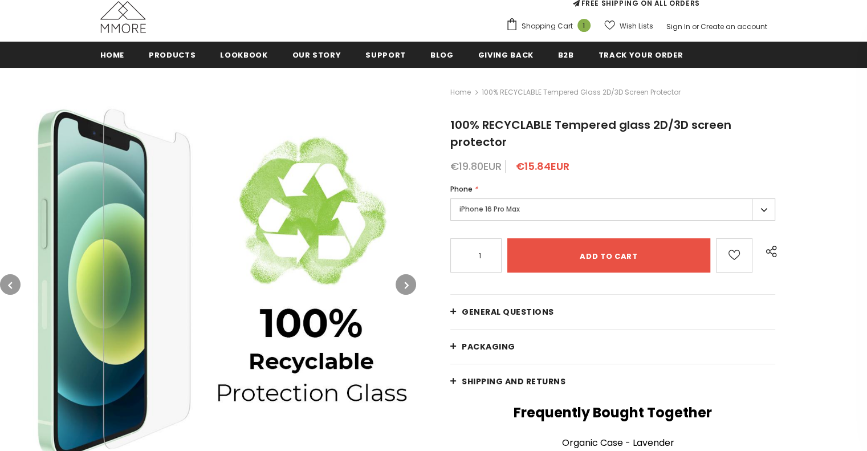
click at [656, 198] on label "iPhone 16 Pro Max" at bounding box center [612, 209] width 325 height 22
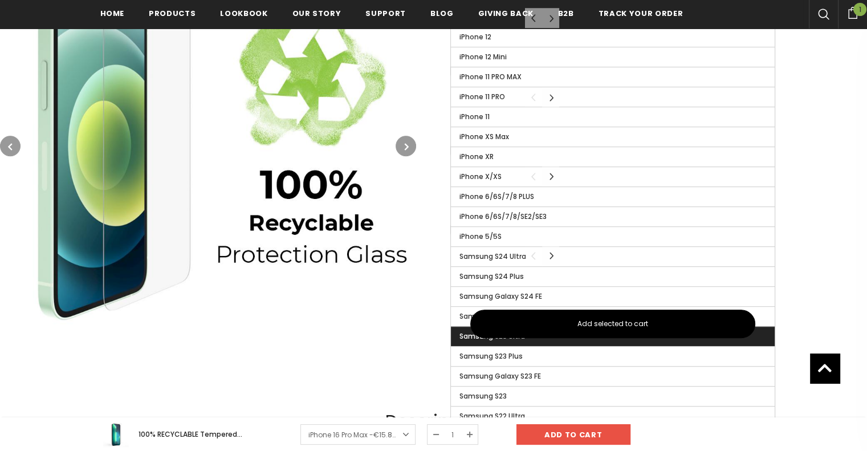
scroll to position [741, 0]
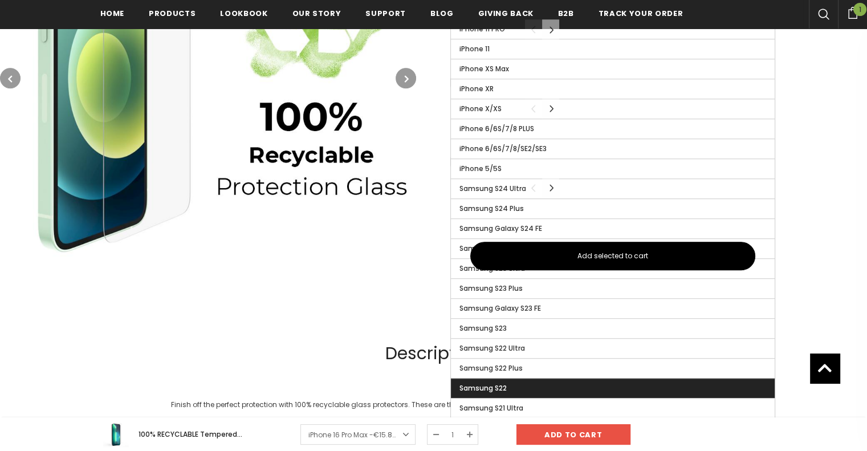
click at [527, 378] on label "Samsung S22" at bounding box center [613, 387] width 324 height 19
click at [0, 0] on input "Samsung S22" at bounding box center [0, 0] width 0 height 0
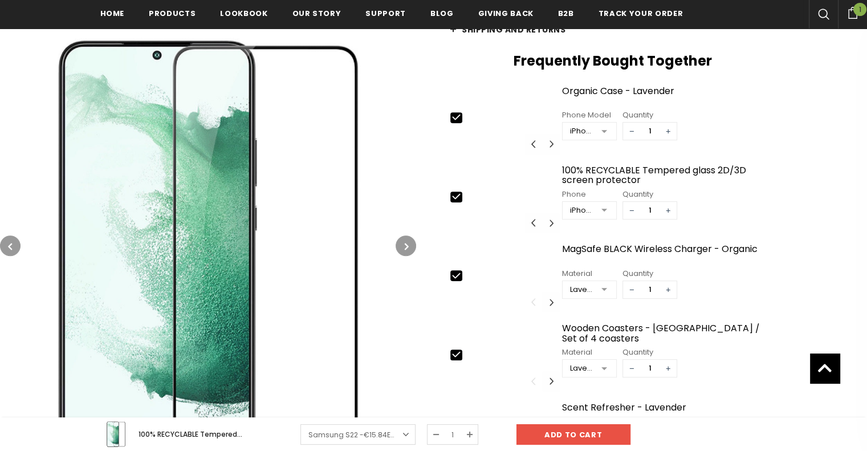
scroll to position [399, 0]
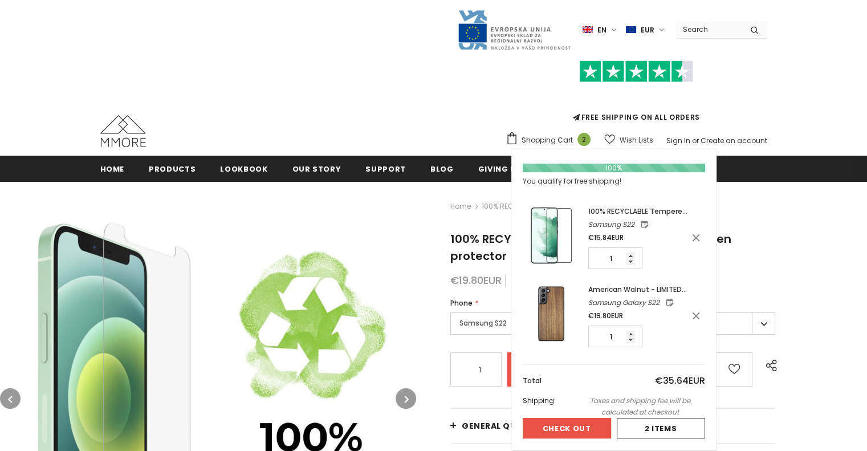
click at [560, 418] on button "Check Out" at bounding box center [567, 428] width 88 height 21
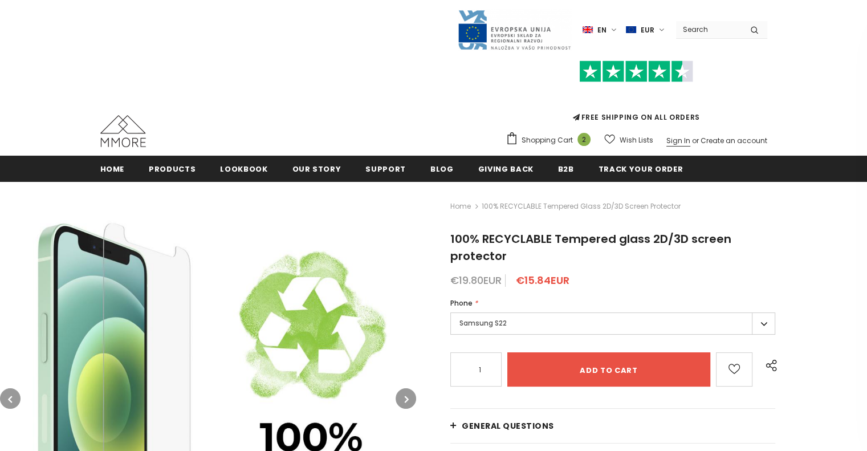
click at [687, 136] on link "Sign In" at bounding box center [678, 141] width 24 height 10
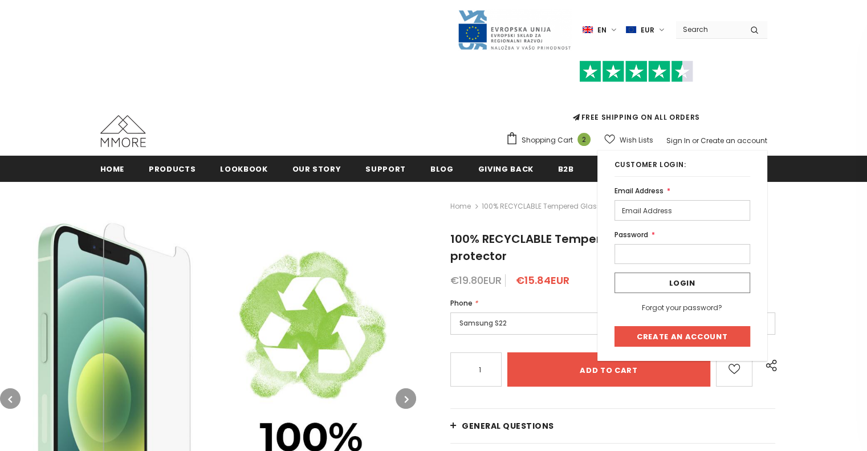
click at [658, 200] on input "email" at bounding box center [682, 210] width 136 height 21
type input "[EMAIL_ADDRESS][DOMAIN_NAME]"
click at [678, 303] on link "Forgot your password?" at bounding box center [682, 308] width 80 height 10
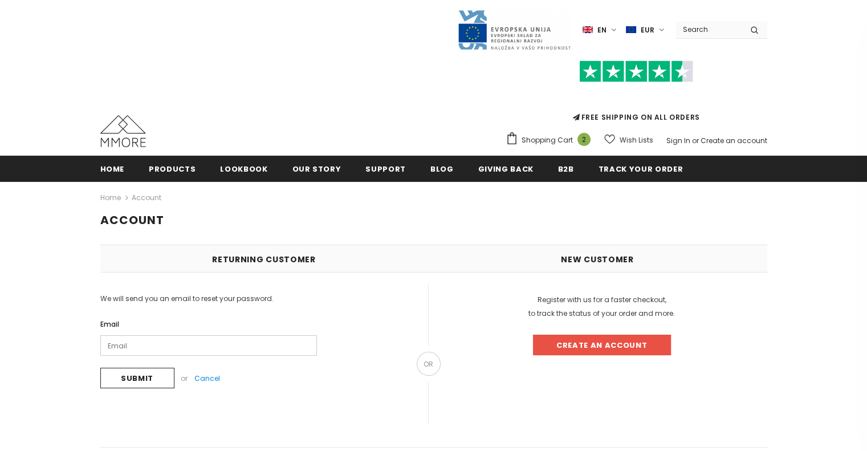
click at [153, 335] on input "Email" at bounding box center [208, 345] width 217 height 21
type input "[EMAIL_ADDRESS][DOMAIN_NAME]"
click at [150, 368] on input "Submit" at bounding box center [137, 378] width 74 height 21
click at [136, 368] on input "Submit" at bounding box center [137, 378] width 74 height 21
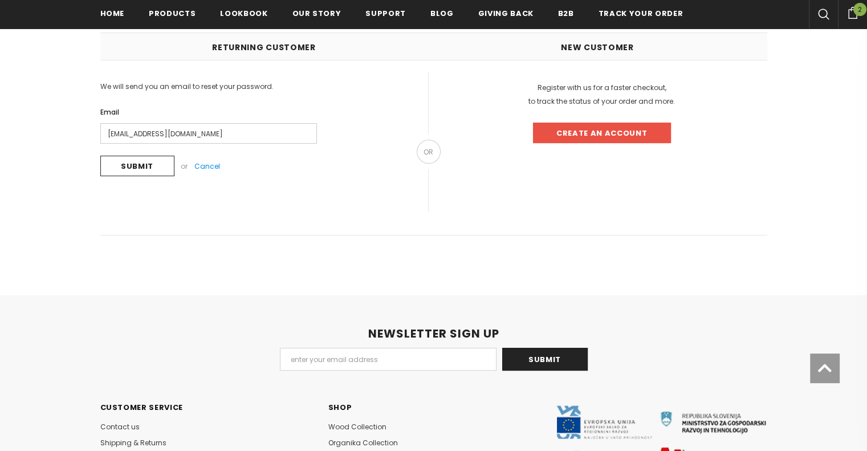
scroll to position [228, 0]
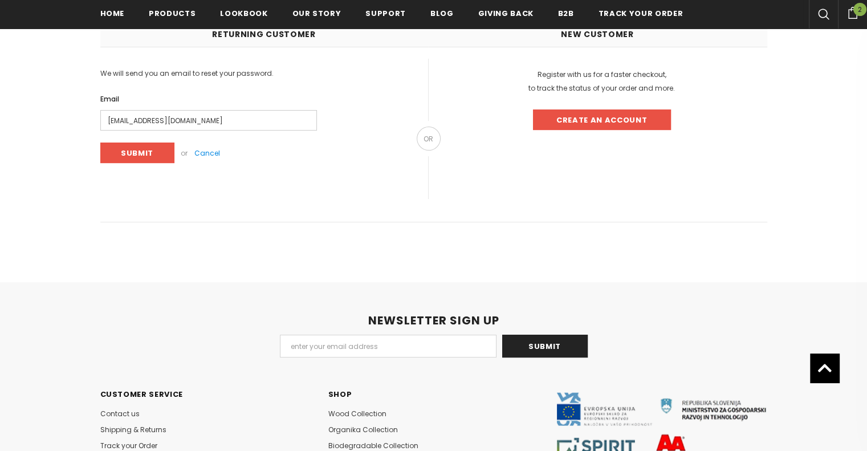
click at [146, 142] on input "Submit" at bounding box center [137, 152] width 74 height 21
click at [145, 142] on input "Submit" at bounding box center [137, 152] width 74 height 21
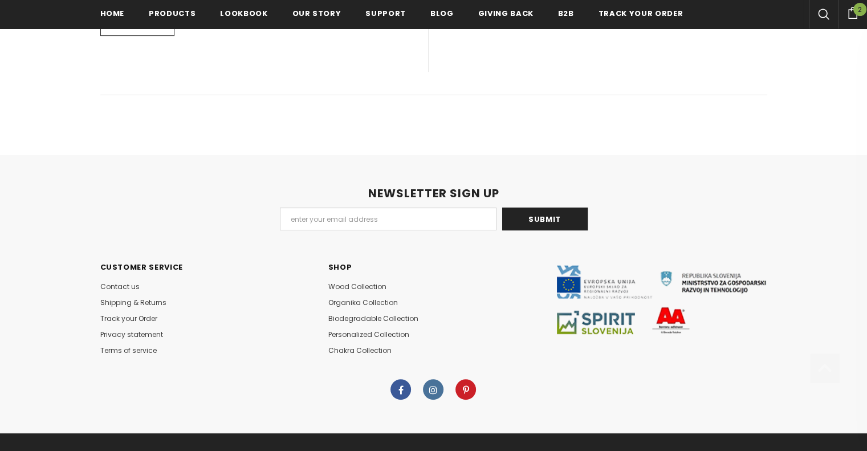
scroll to position [374, 0]
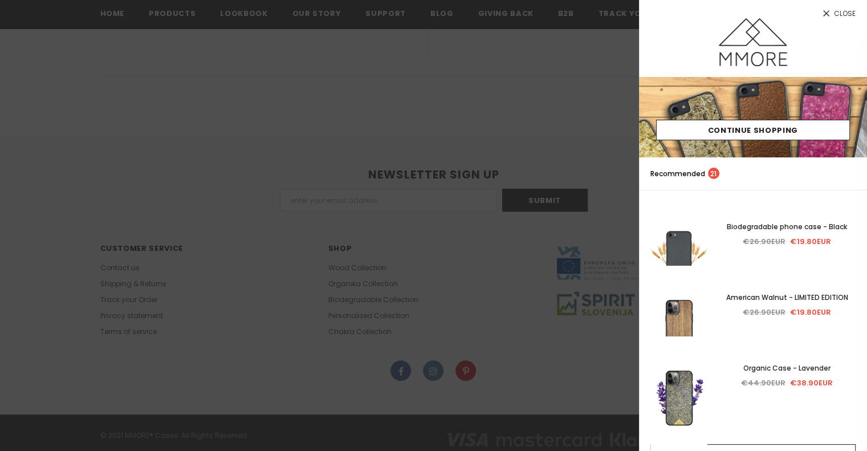
click at [827, 15] on icon at bounding box center [826, 13] width 6 height 6
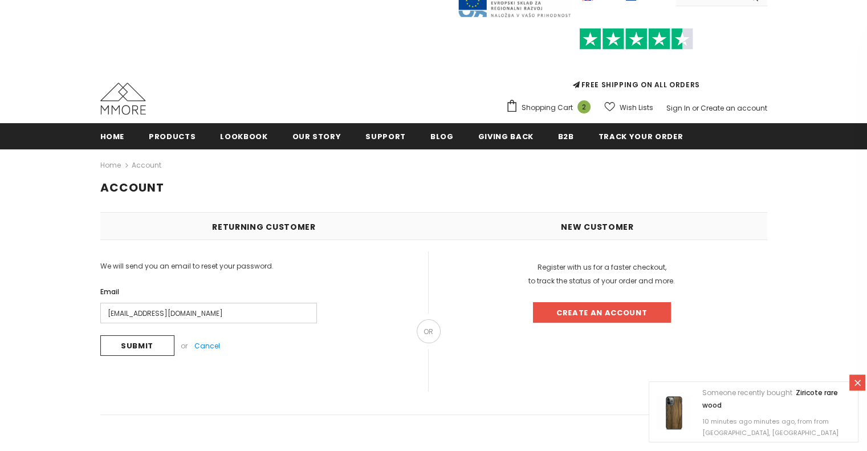
scroll to position [0, 0]
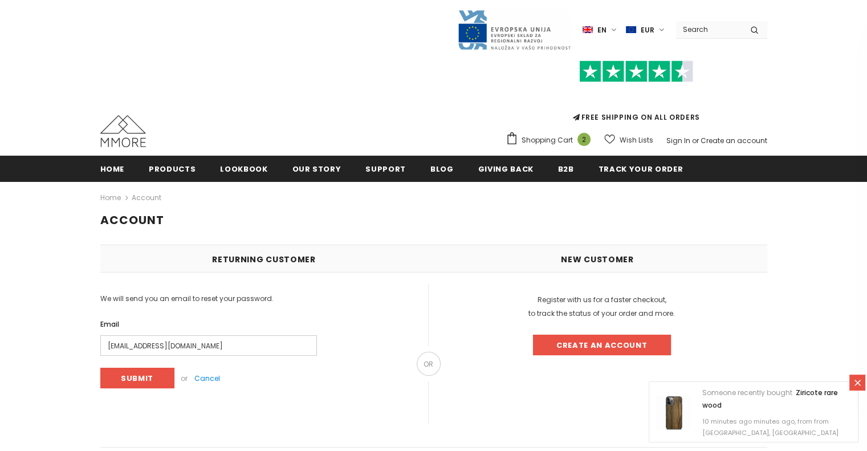
click at [126, 368] on input "Submit" at bounding box center [137, 378] width 74 height 21
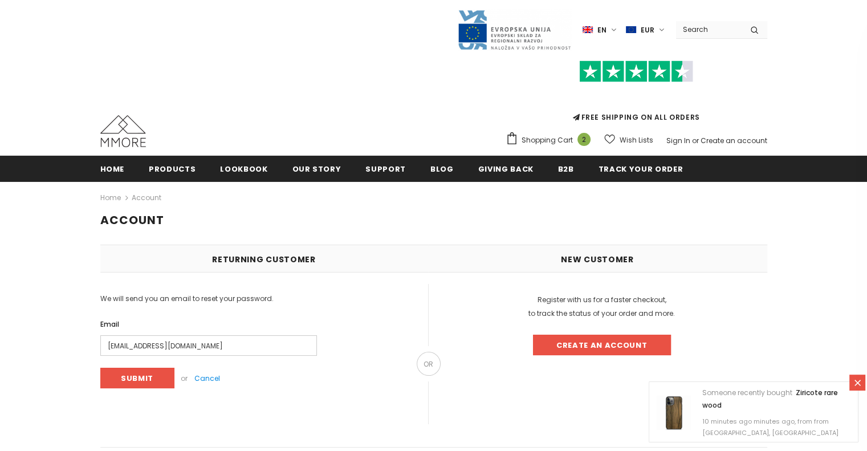
click at [126, 368] on input "Submit" at bounding box center [137, 378] width 74 height 21
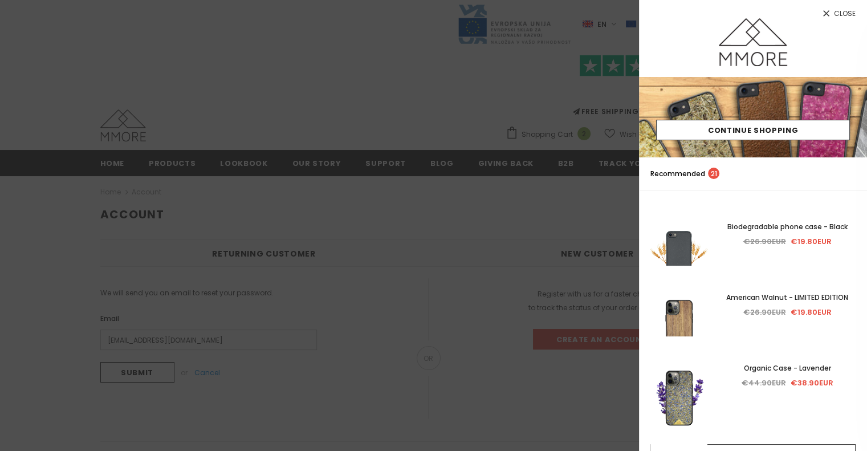
drag, startPoint x: 830, startPoint y: 13, endPoint x: 819, endPoint y: 16, distance: 11.2
click at [830, 13] on icon at bounding box center [826, 14] width 10 height 10
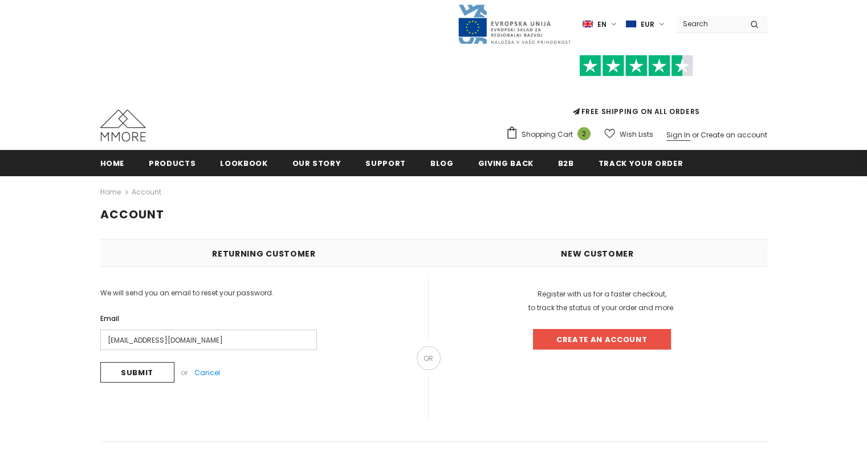
click at [682, 130] on link "Sign In" at bounding box center [678, 135] width 24 height 10
